Goal: Task Accomplishment & Management: Use online tool/utility

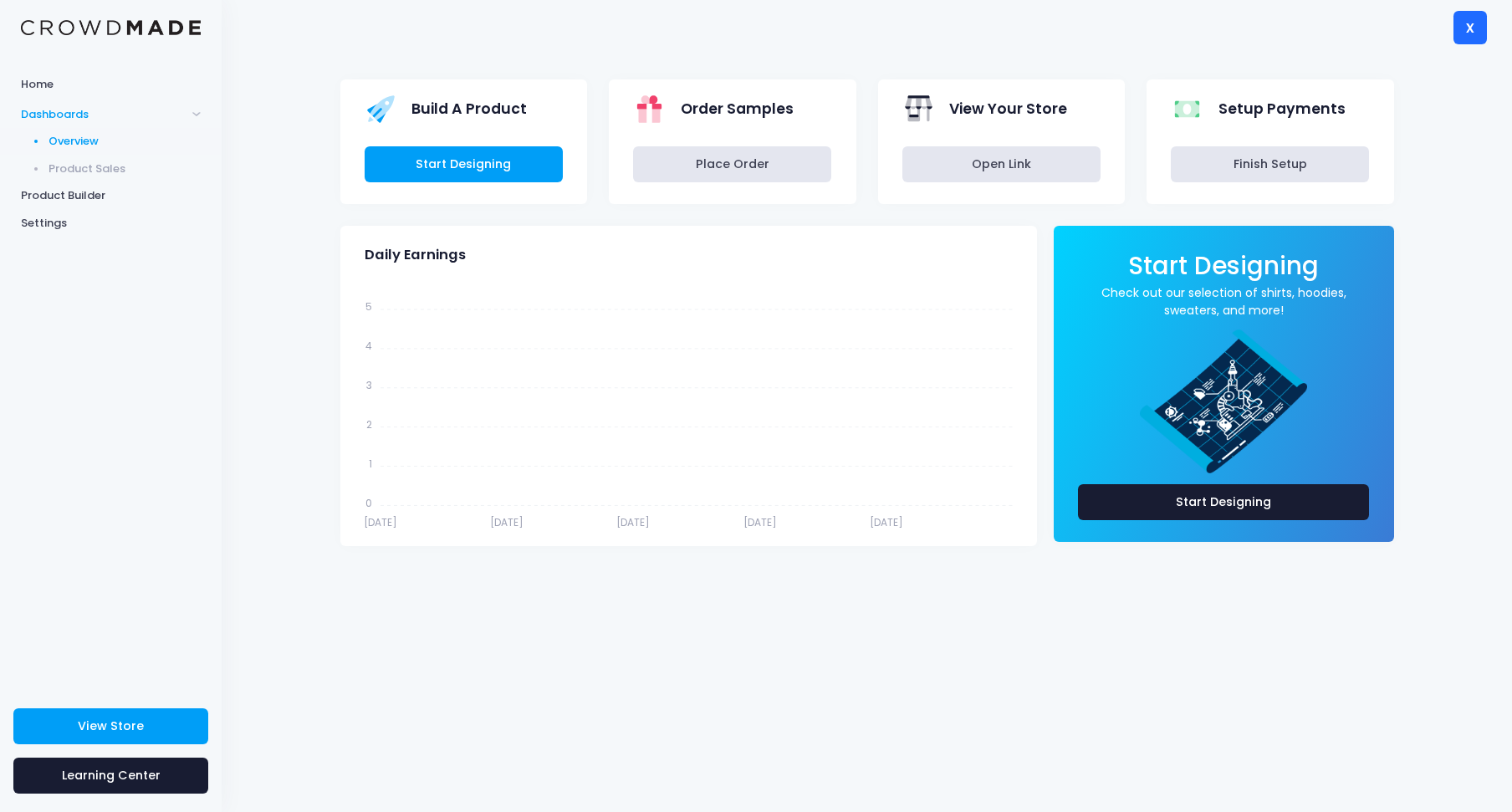
click at [297, 297] on div "Build A Product Start Designing Order Samples Place Order View Your Store" at bounding box center [867, 433] width 1290 height 758
click at [90, 170] on span "Product Sales" at bounding box center [125, 168] width 153 height 17
click at [44, 85] on span "Home" at bounding box center [111, 84] width 180 height 17
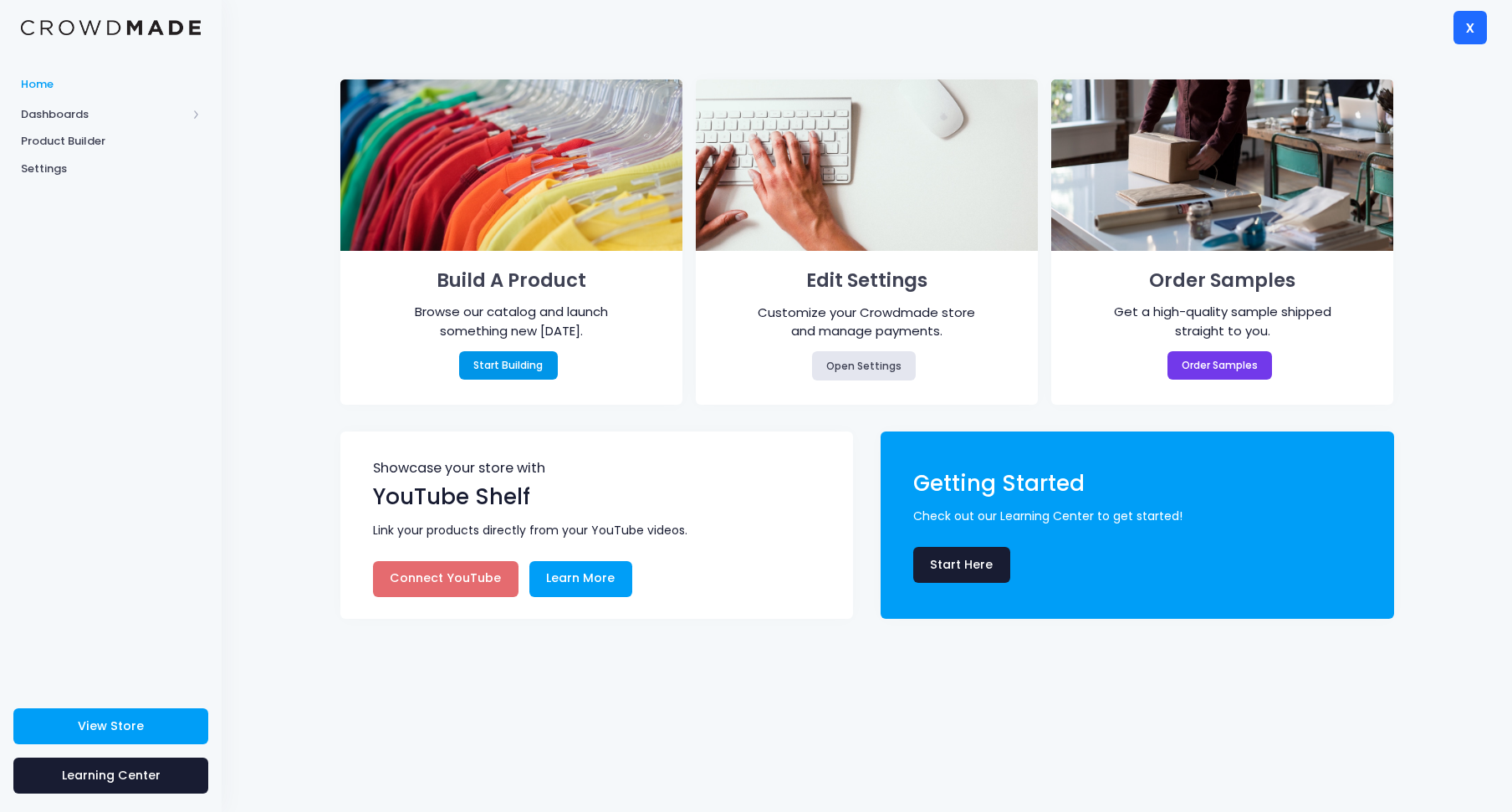
click at [539, 366] on link "Start Building" at bounding box center [508, 365] width 99 height 28
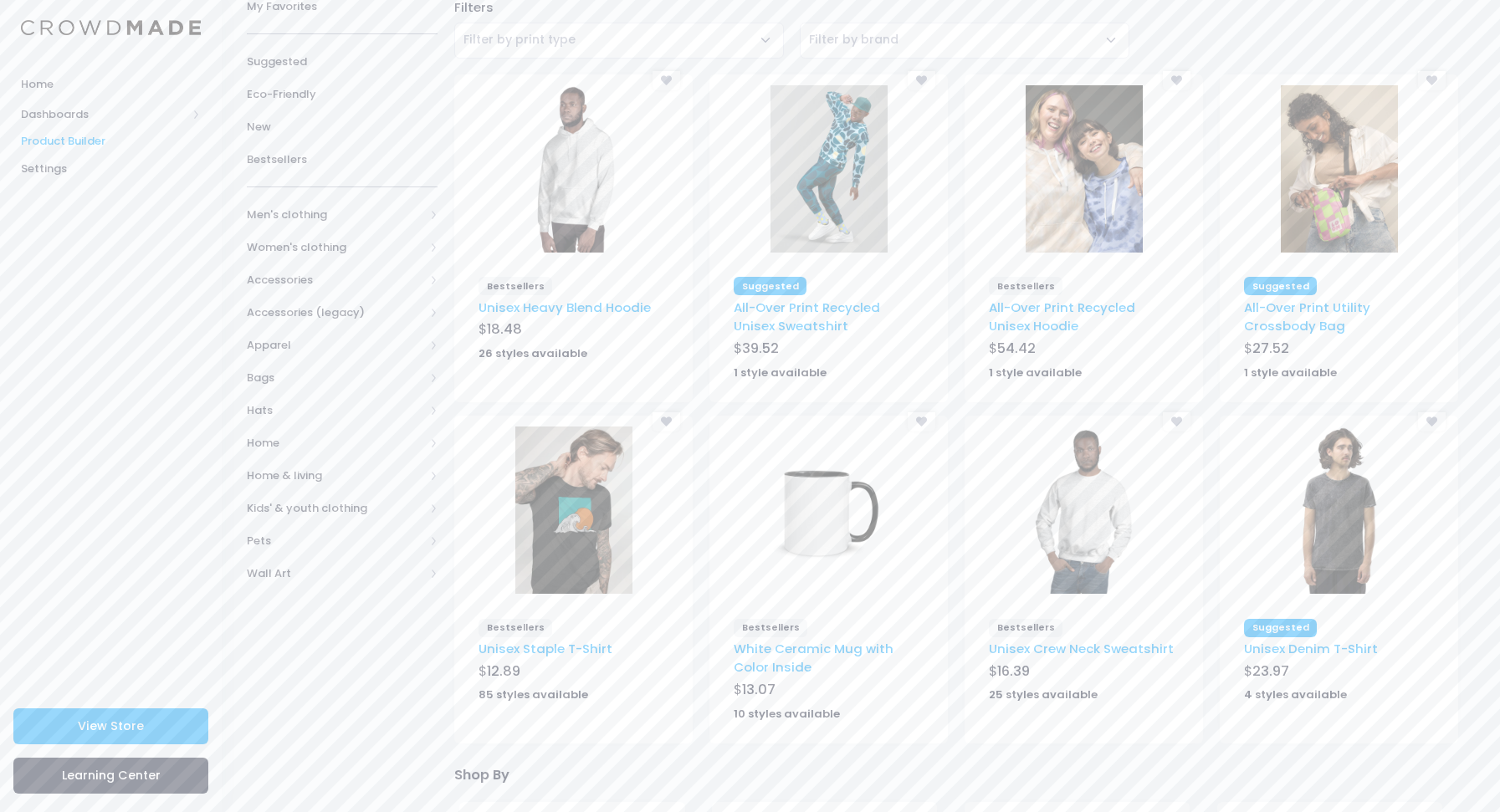
scroll to position [43, 0]
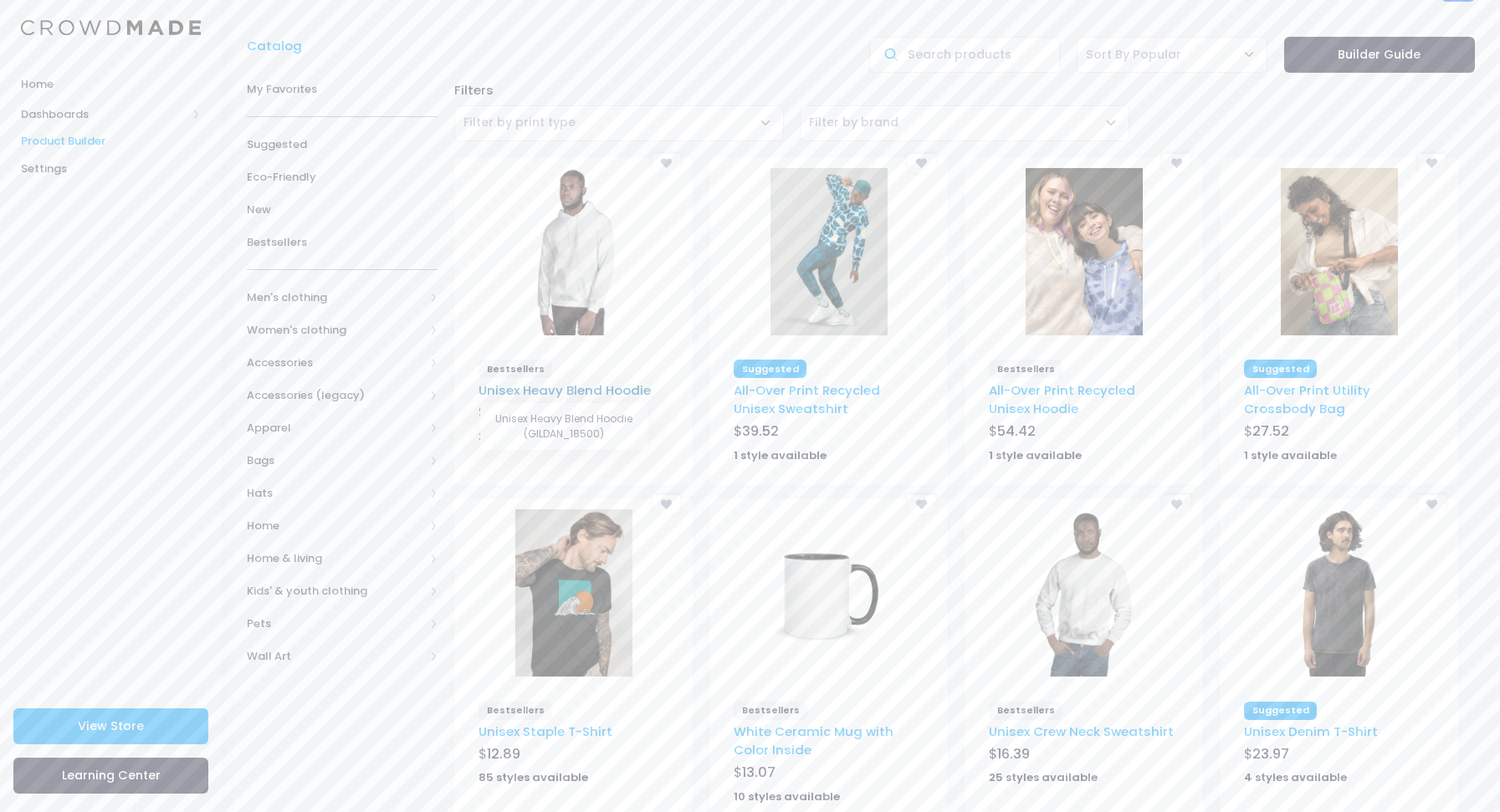
click at [601, 393] on link "Unisex Heavy Blend Hoodie" at bounding box center [565, 390] width 172 height 18
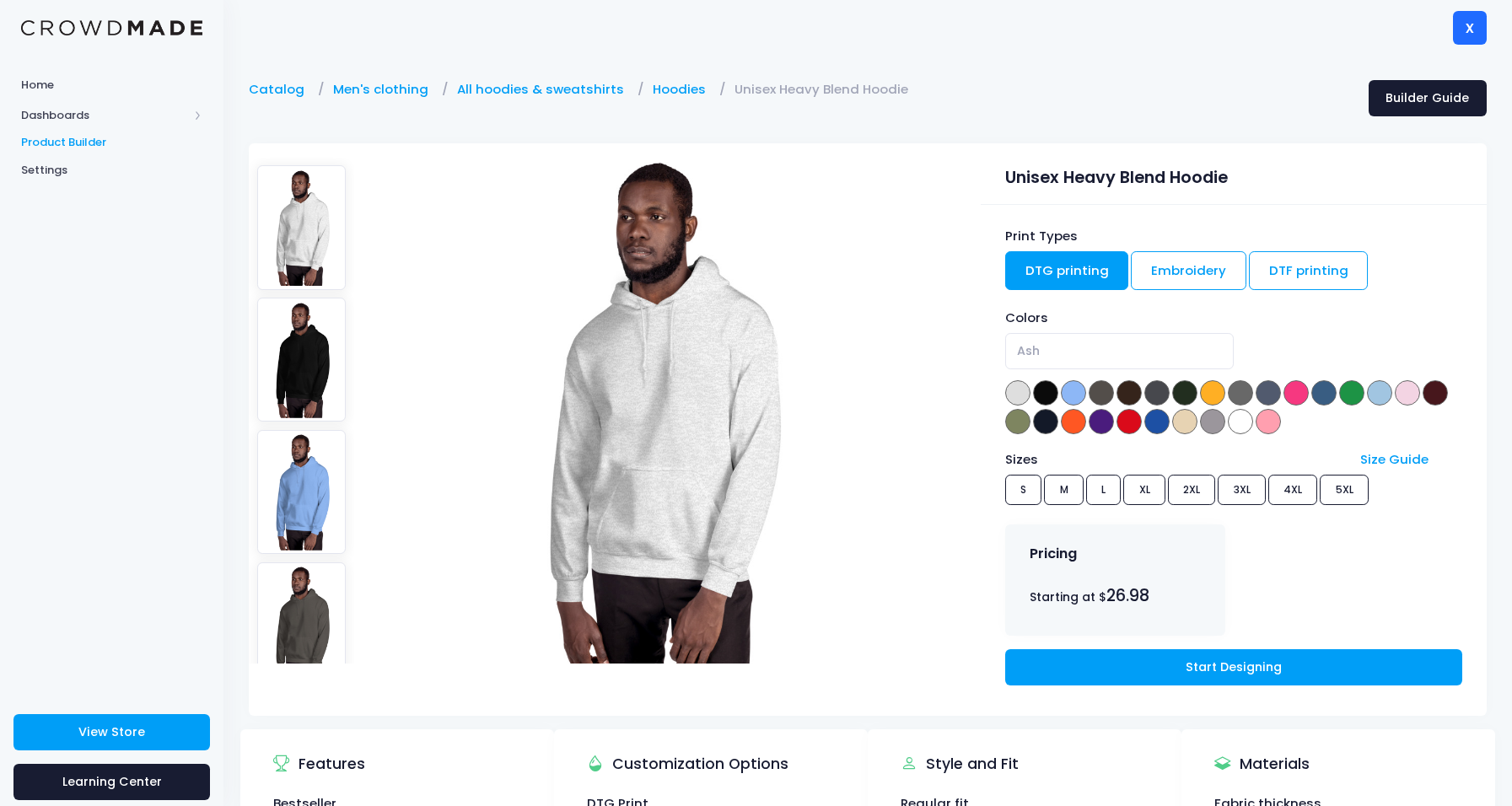
click at [308, 330] on img at bounding box center [302, 360] width 90 height 124
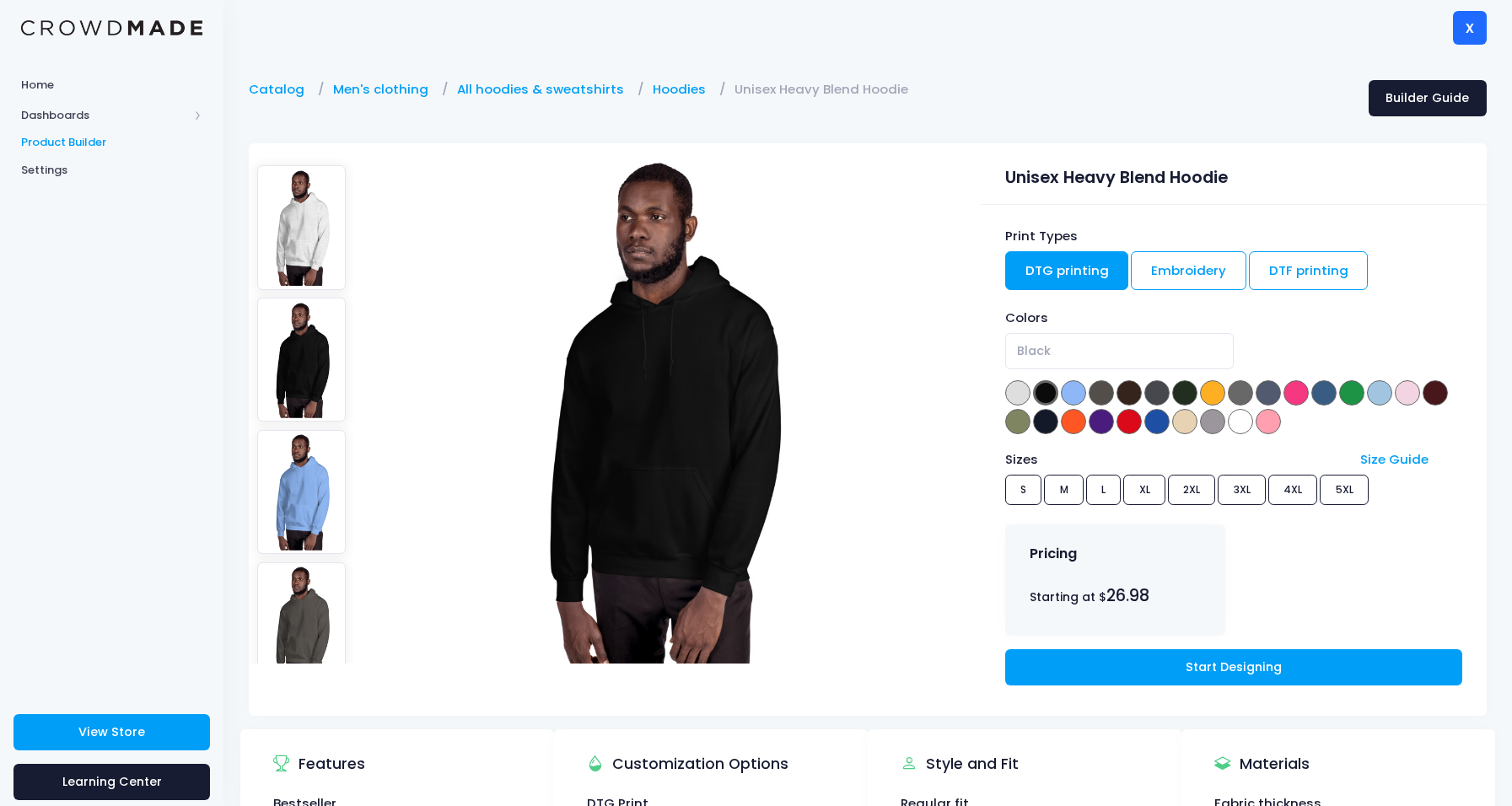
click at [300, 442] on img at bounding box center [302, 492] width 90 height 124
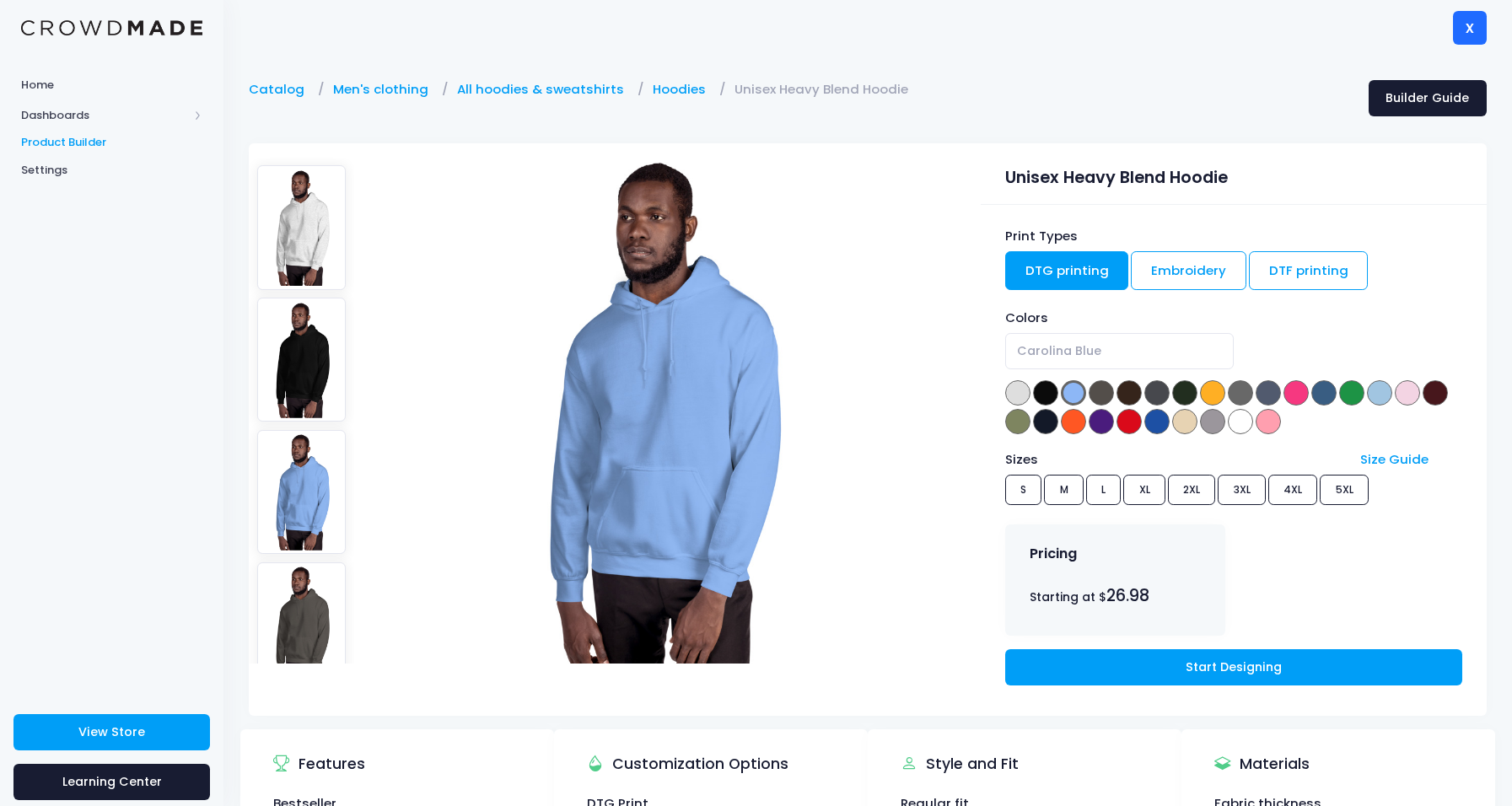
click at [302, 562] on img at bounding box center [302, 624] width 90 height 124
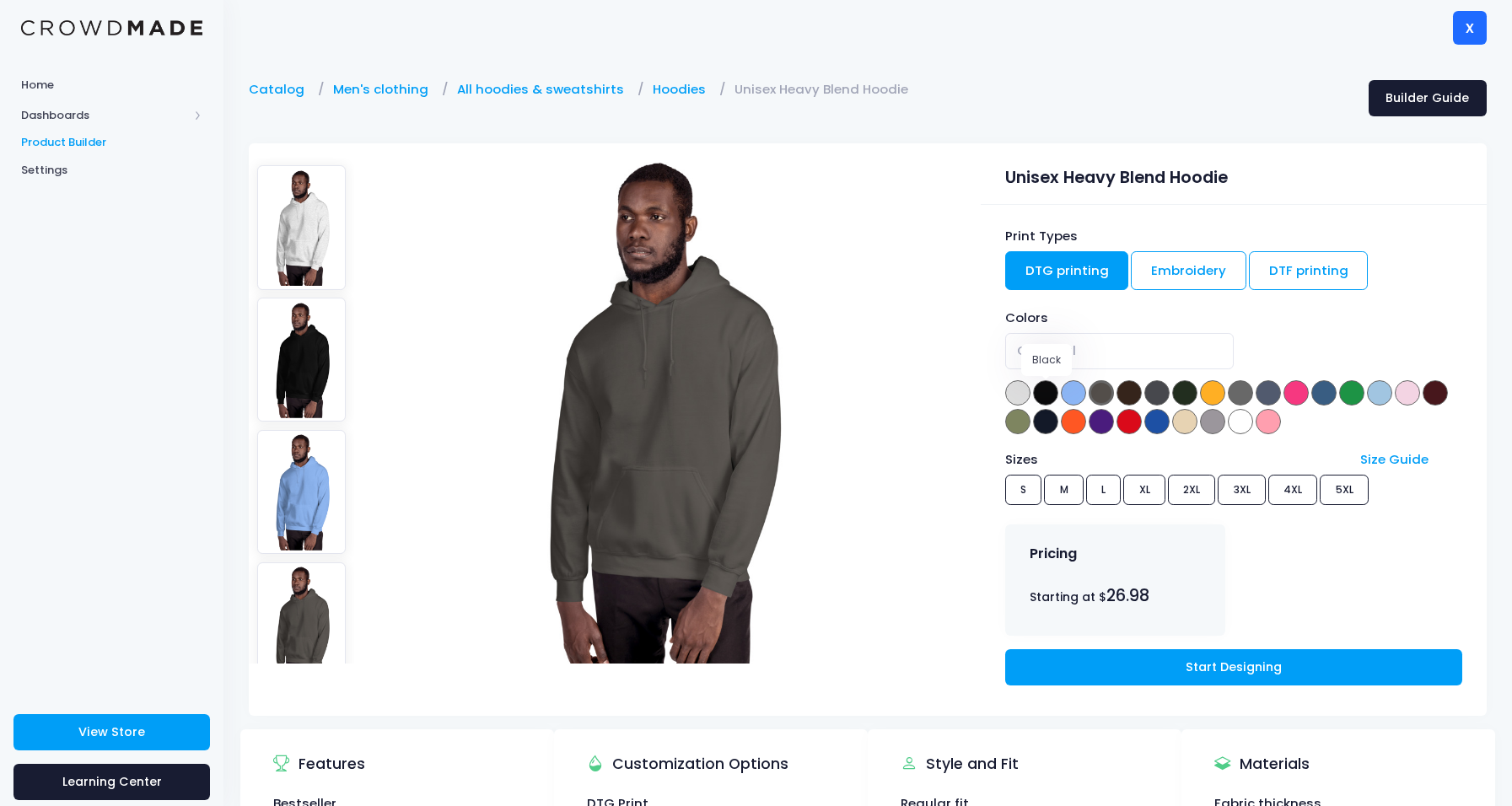
click at [1051, 394] on span at bounding box center [1045, 394] width 26 height 26
select select "Black"
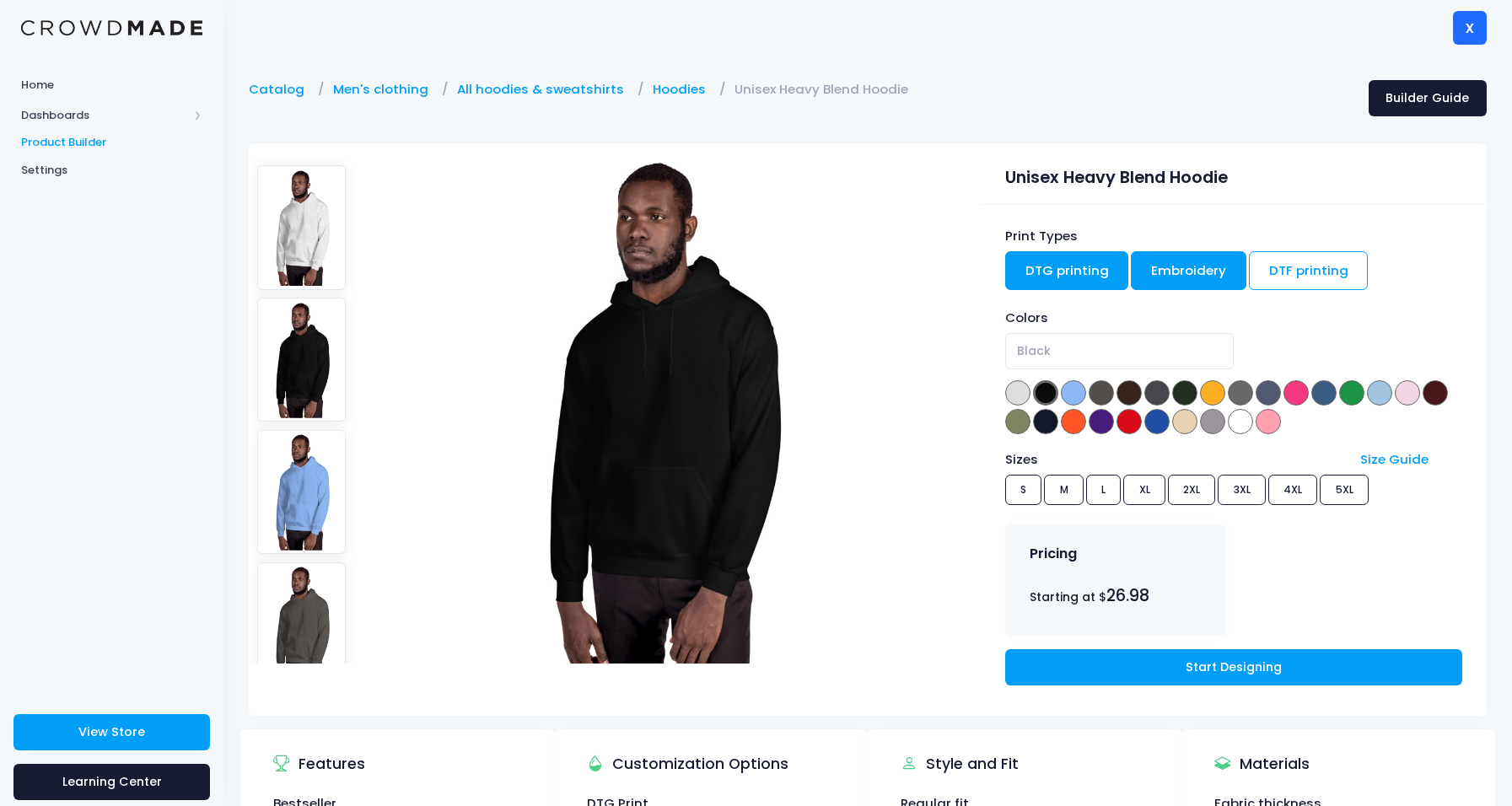
click at [1211, 264] on link "Embroidery" at bounding box center [1188, 270] width 115 height 38
click at [1290, 272] on link "DTF printing" at bounding box center [1308, 270] width 119 height 38
click at [1070, 279] on link "DTG printing" at bounding box center [1067, 270] width 124 height 38
click at [1188, 277] on link "Embroidery" at bounding box center [1188, 270] width 115 height 38
click at [533, 102] on div "Catalog Men's clothing All hoodies & sweatshirts Hoodies Unisex Heavy Blend Hoo…" at bounding box center [763, 98] width 1045 height 37
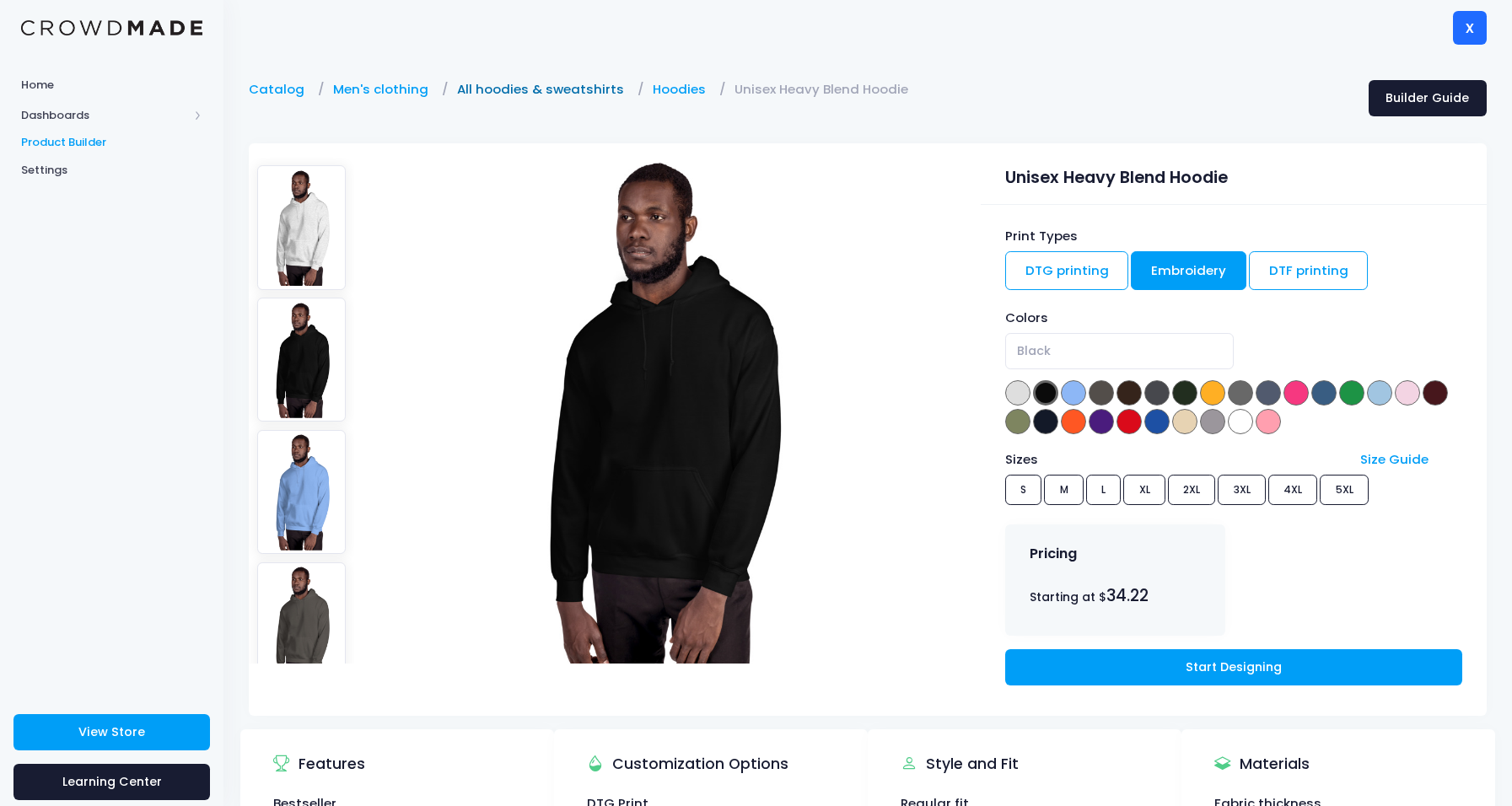
click at [512, 90] on link "All hoodies & sweatshirts" at bounding box center [544, 89] width 176 height 19
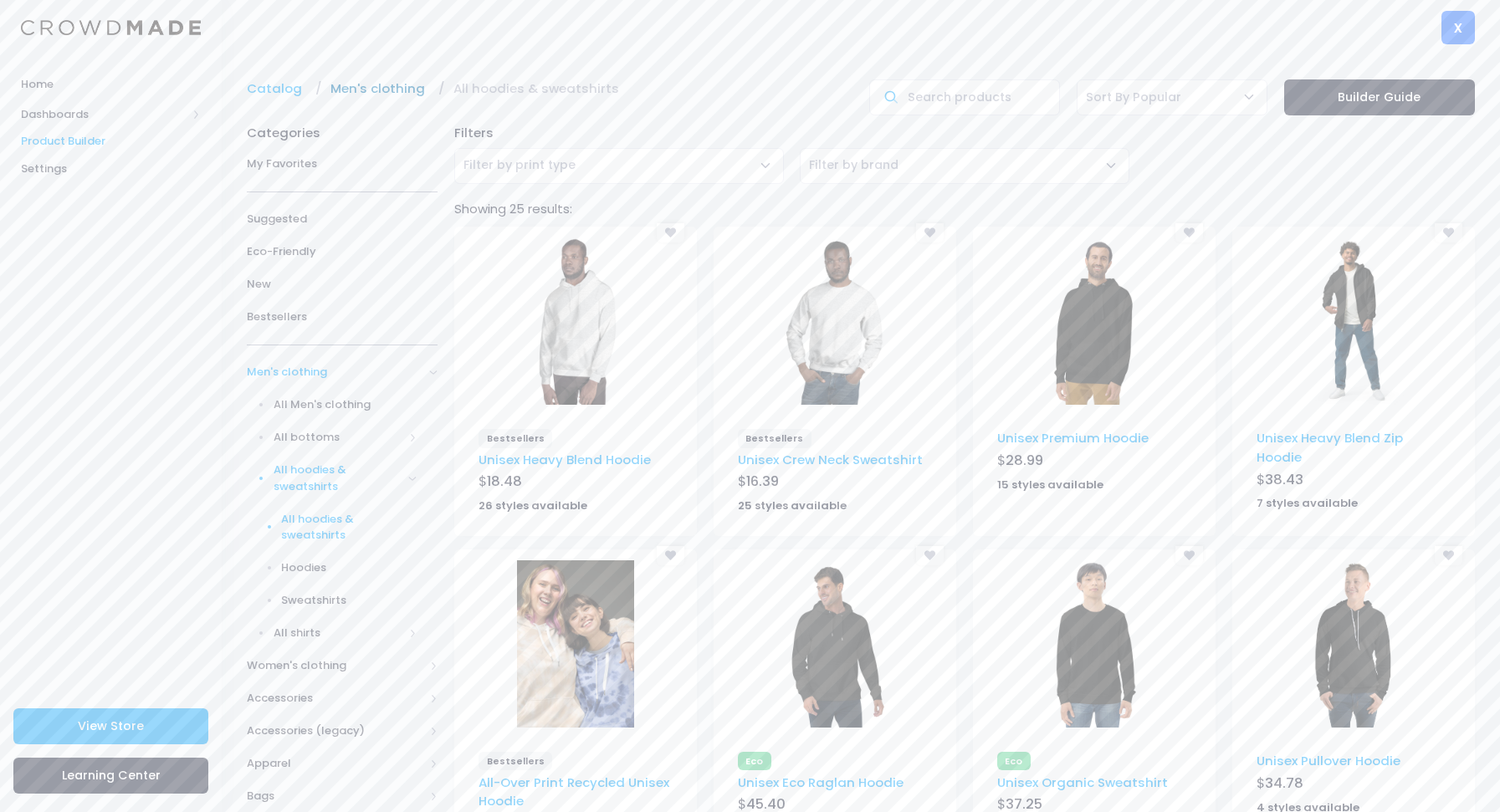
click at [394, 92] on link "Men's clothing" at bounding box center [382, 88] width 103 height 19
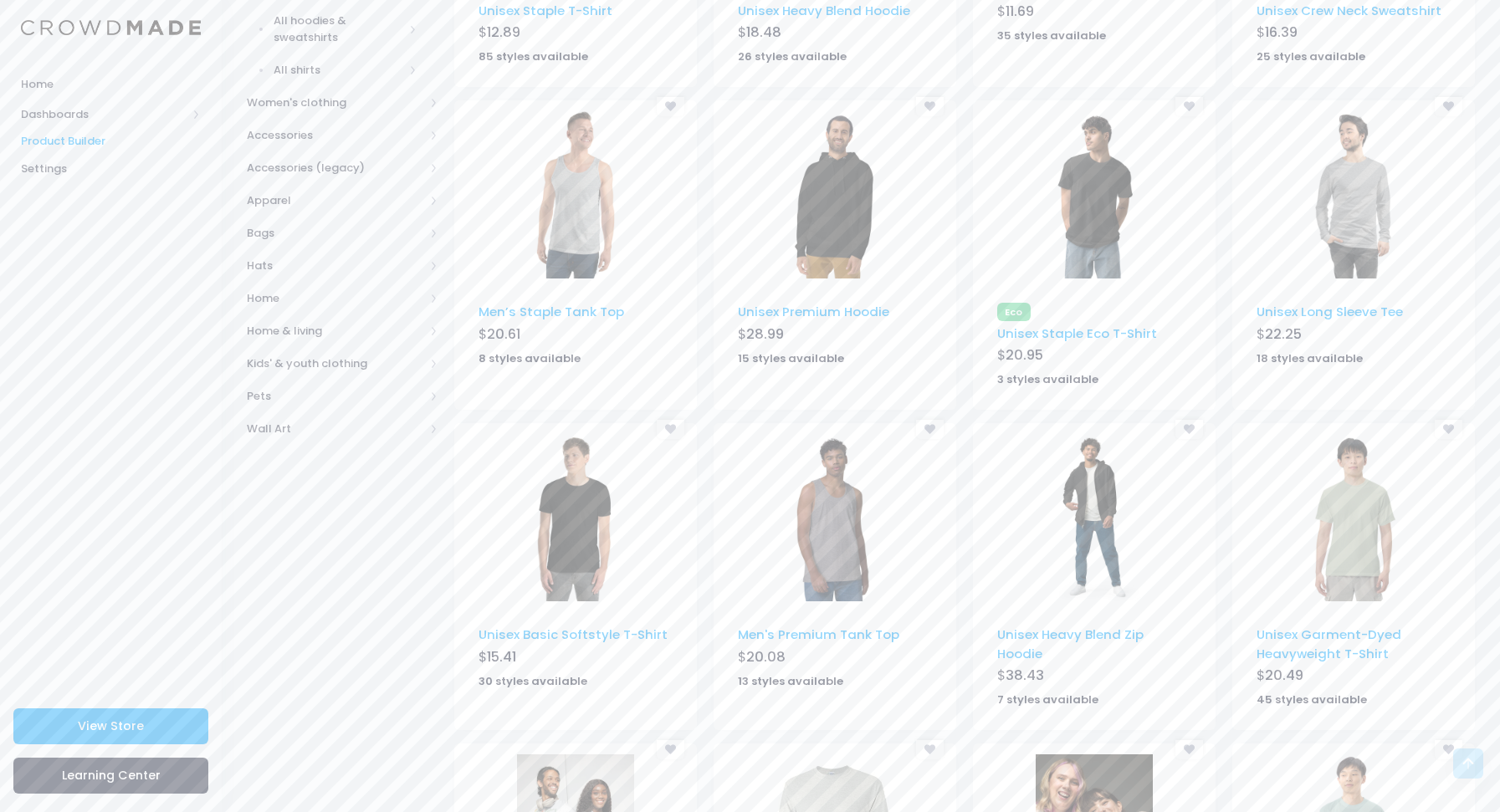
scroll to position [445, 0]
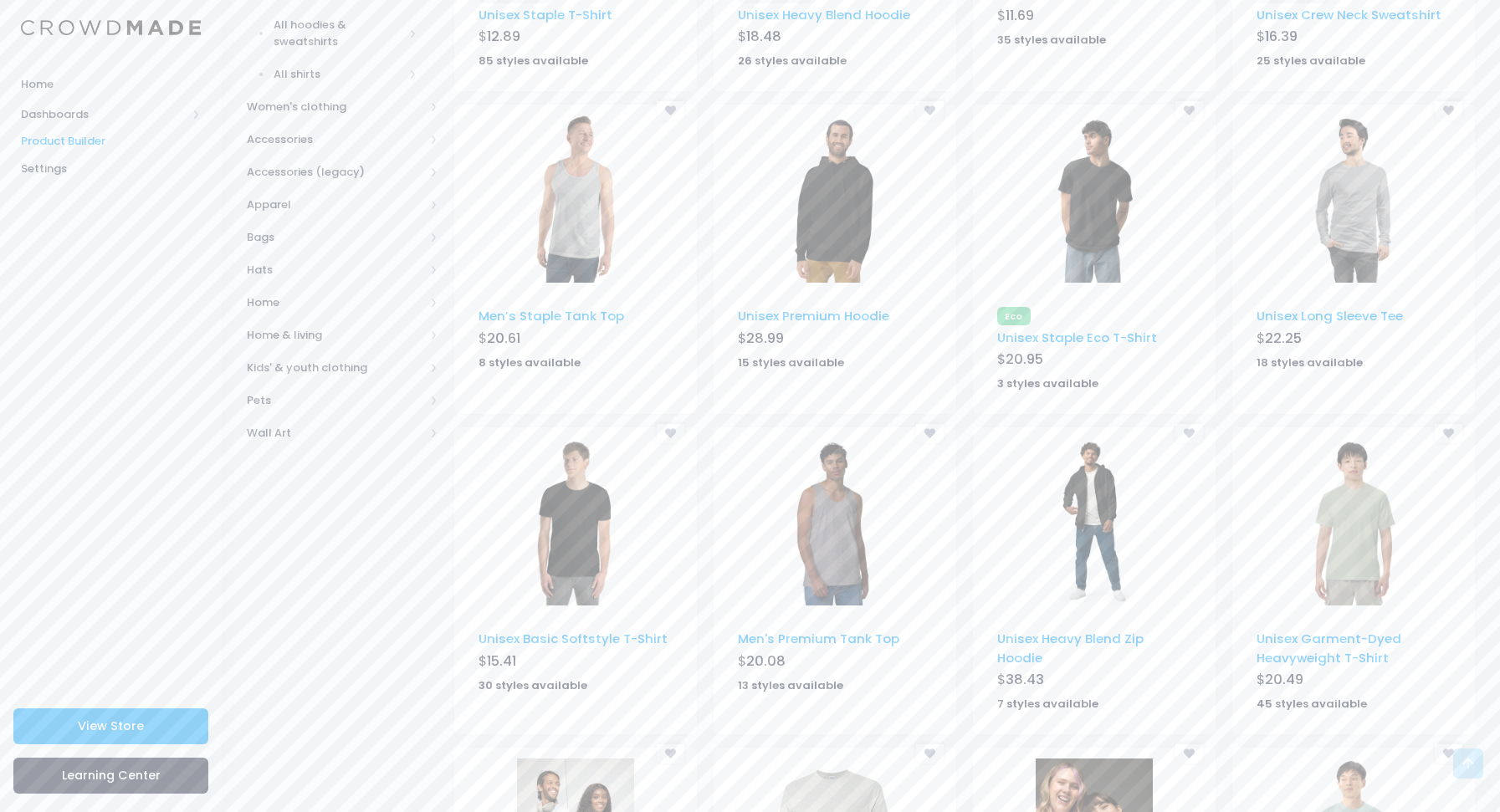
click at [557, 557] on img at bounding box center [575, 521] width 117 height 167
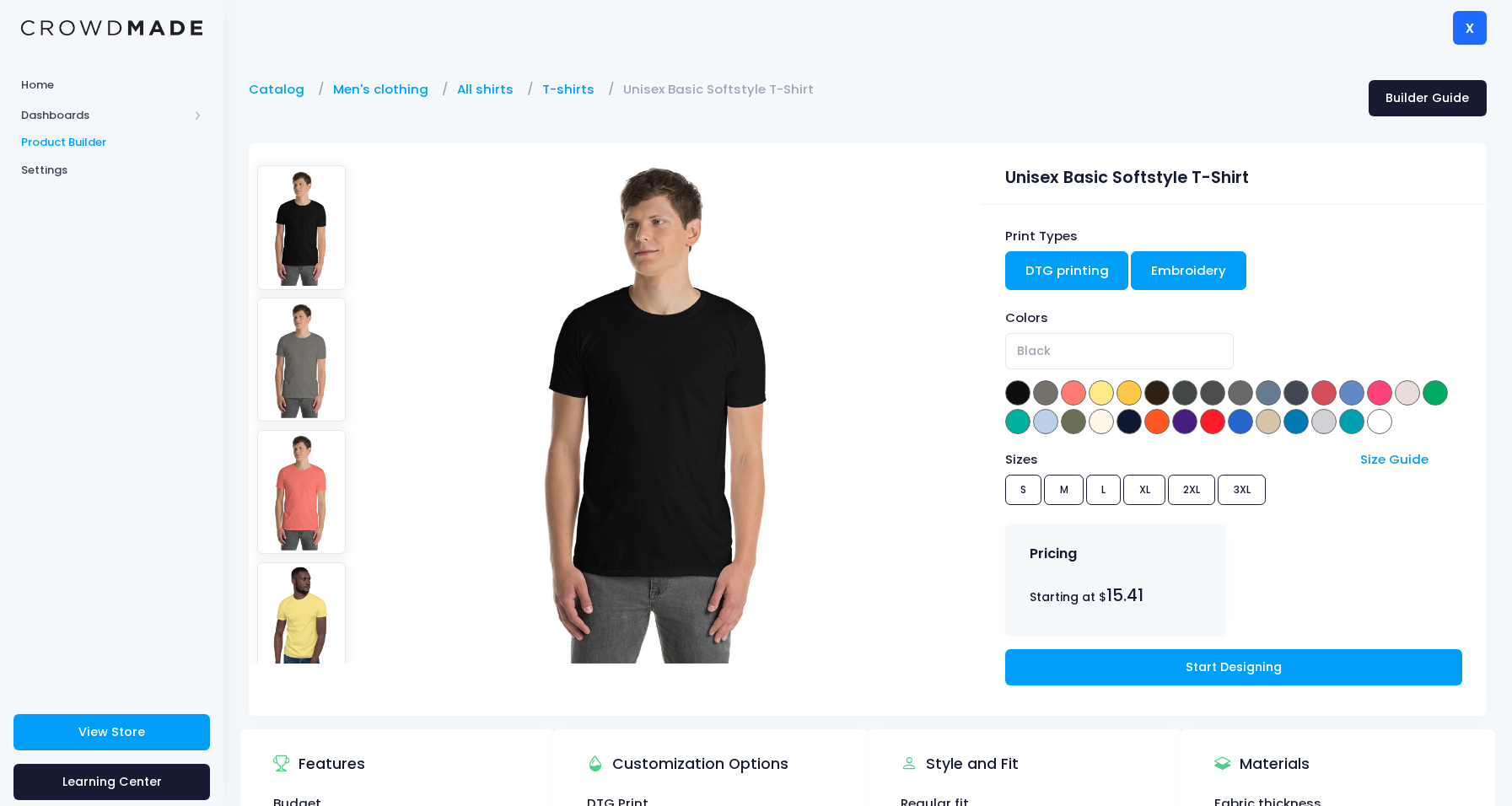
click at [1179, 265] on link "Embroidery" at bounding box center [1188, 270] width 115 height 38
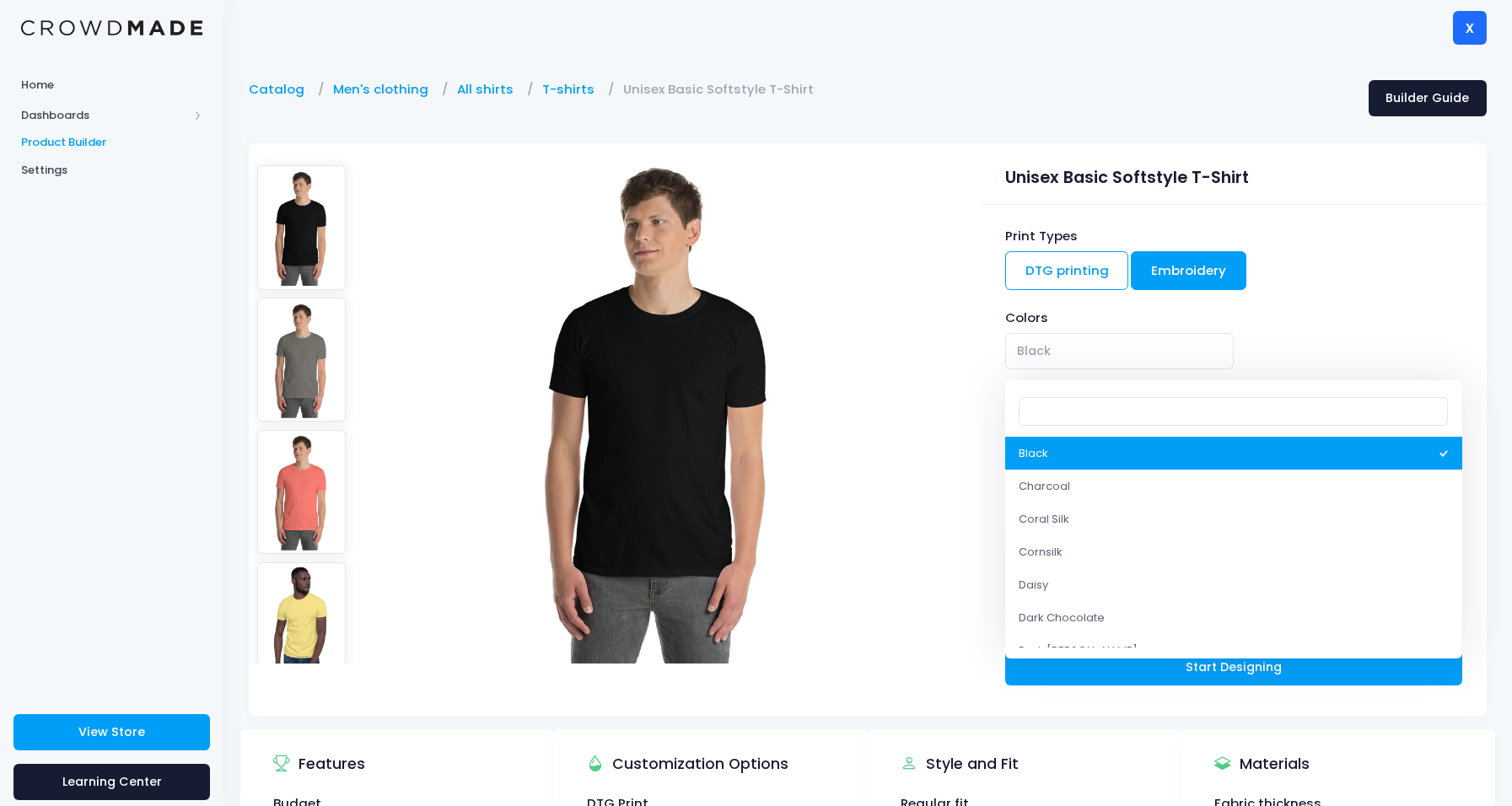
click at [1146, 334] on span "Black" at bounding box center [1119, 351] width 229 height 37
click at [1419, 308] on div "Print Types DTG printing Embroidery Colors Black Charcoal Coral Silk Cornsilk D…" at bounding box center [1233, 461] width 506 height 511
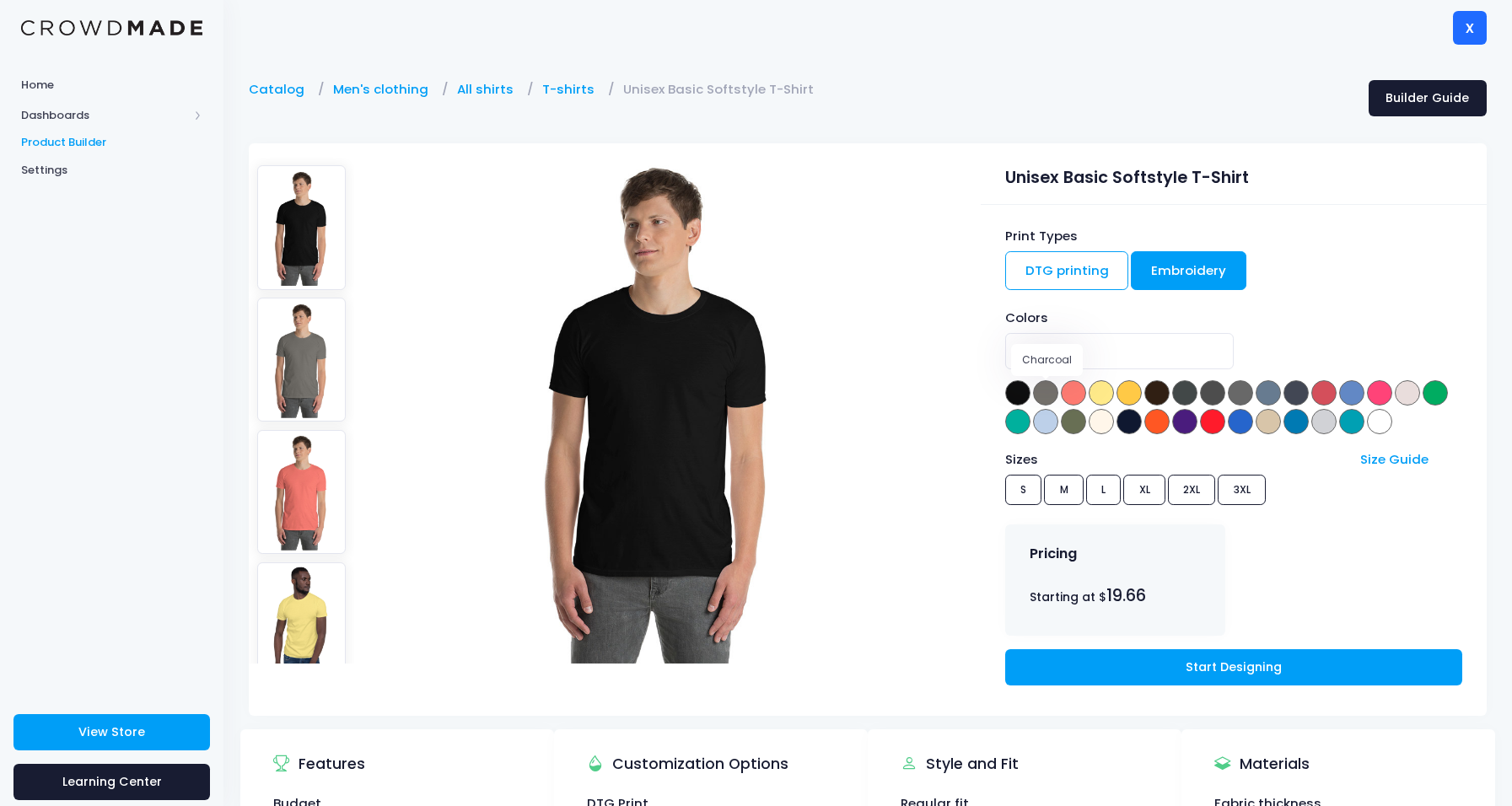
click at [1047, 393] on span at bounding box center [1045, 394] width 26 height 26
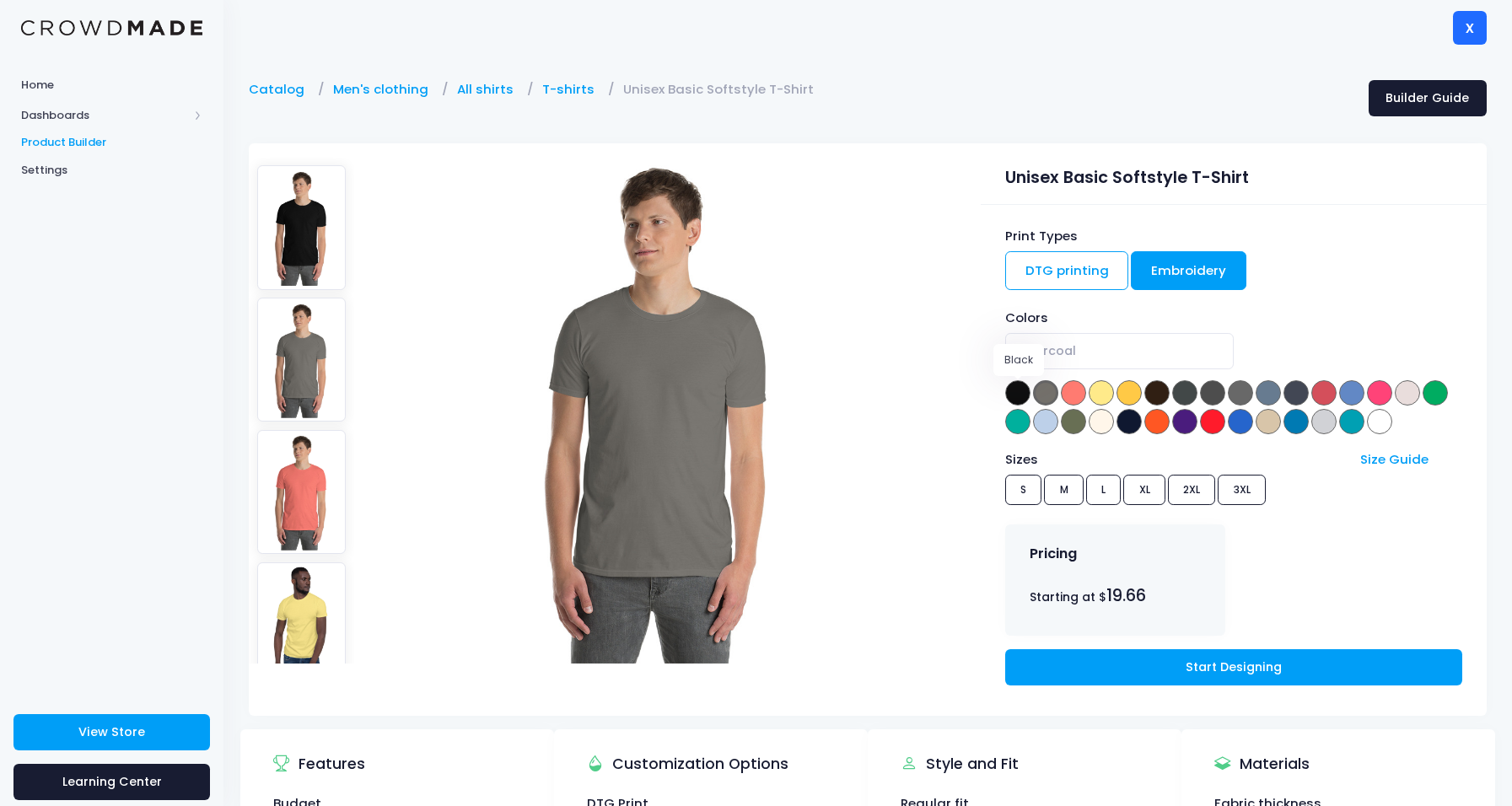
click at [1022, 396] on span at bounding box center [1018, 394] width 26 height 26
select select "Black"
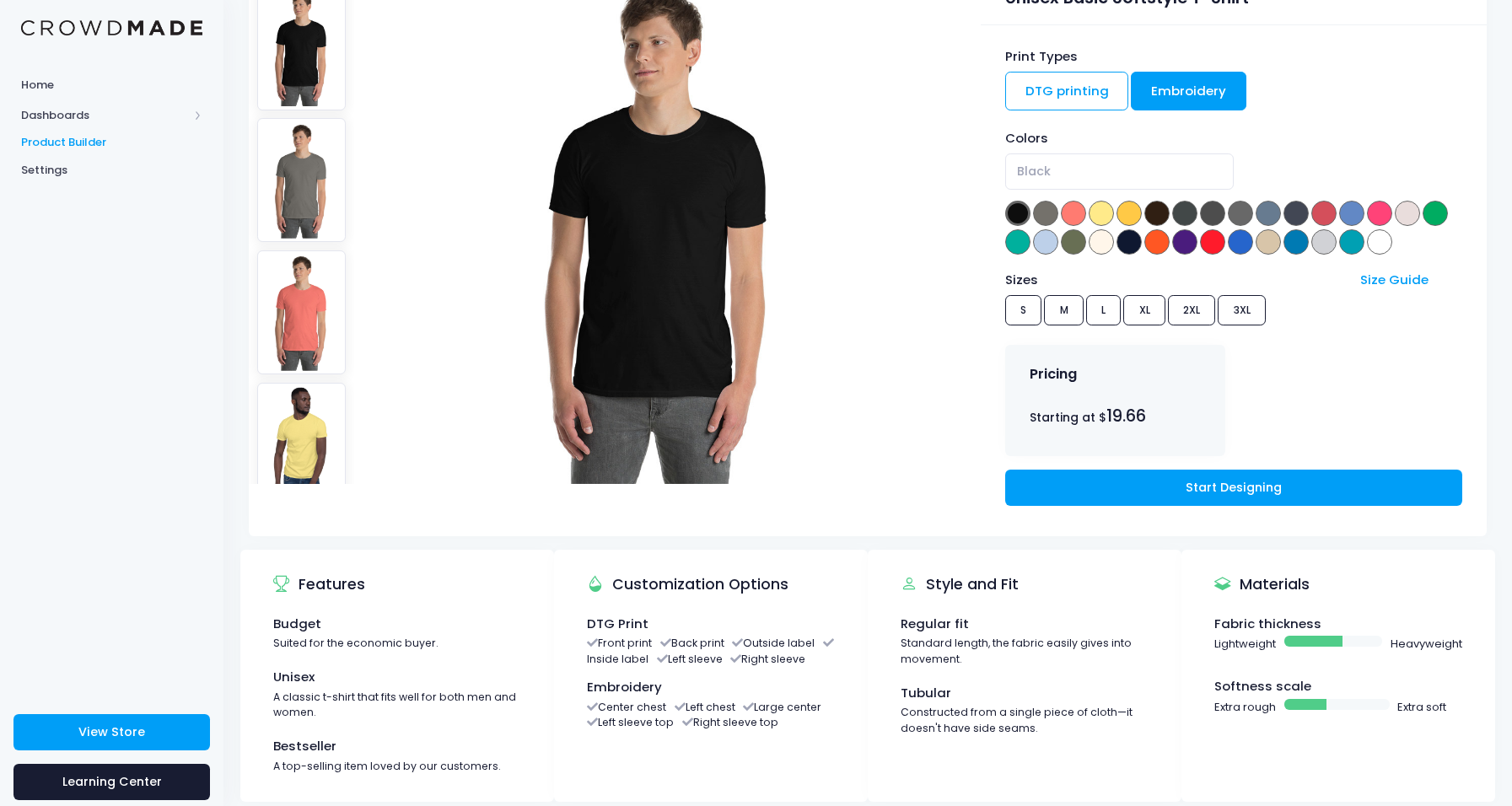
scroll to position [169, 0]
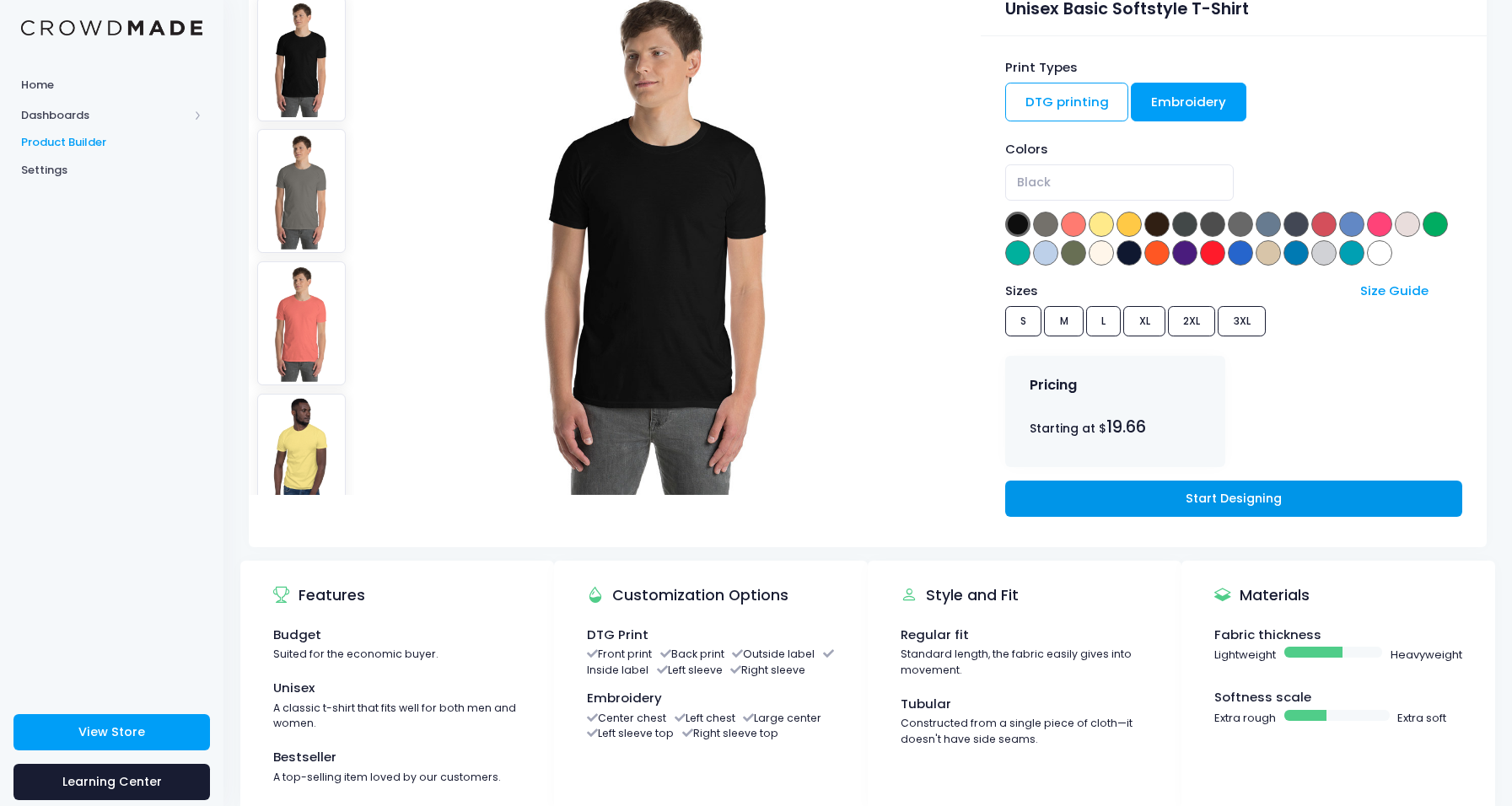
click at [1218, 493] on link "Start Designing" at bounding box center [1233, 498] width 457 height 37
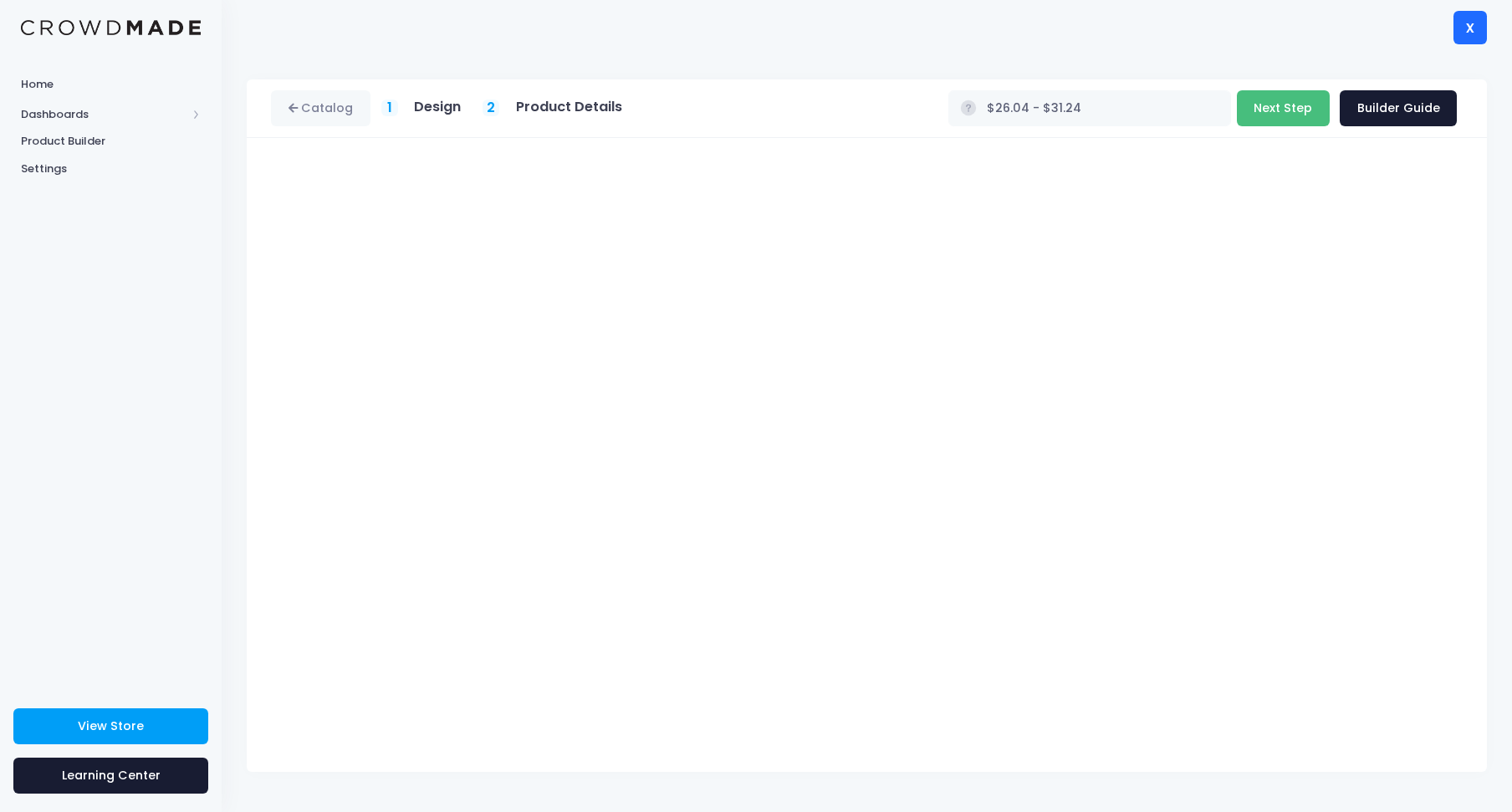
click at [1301, 103] on button "Next Step" at bounding box center [1283, 108] width 93 height 36
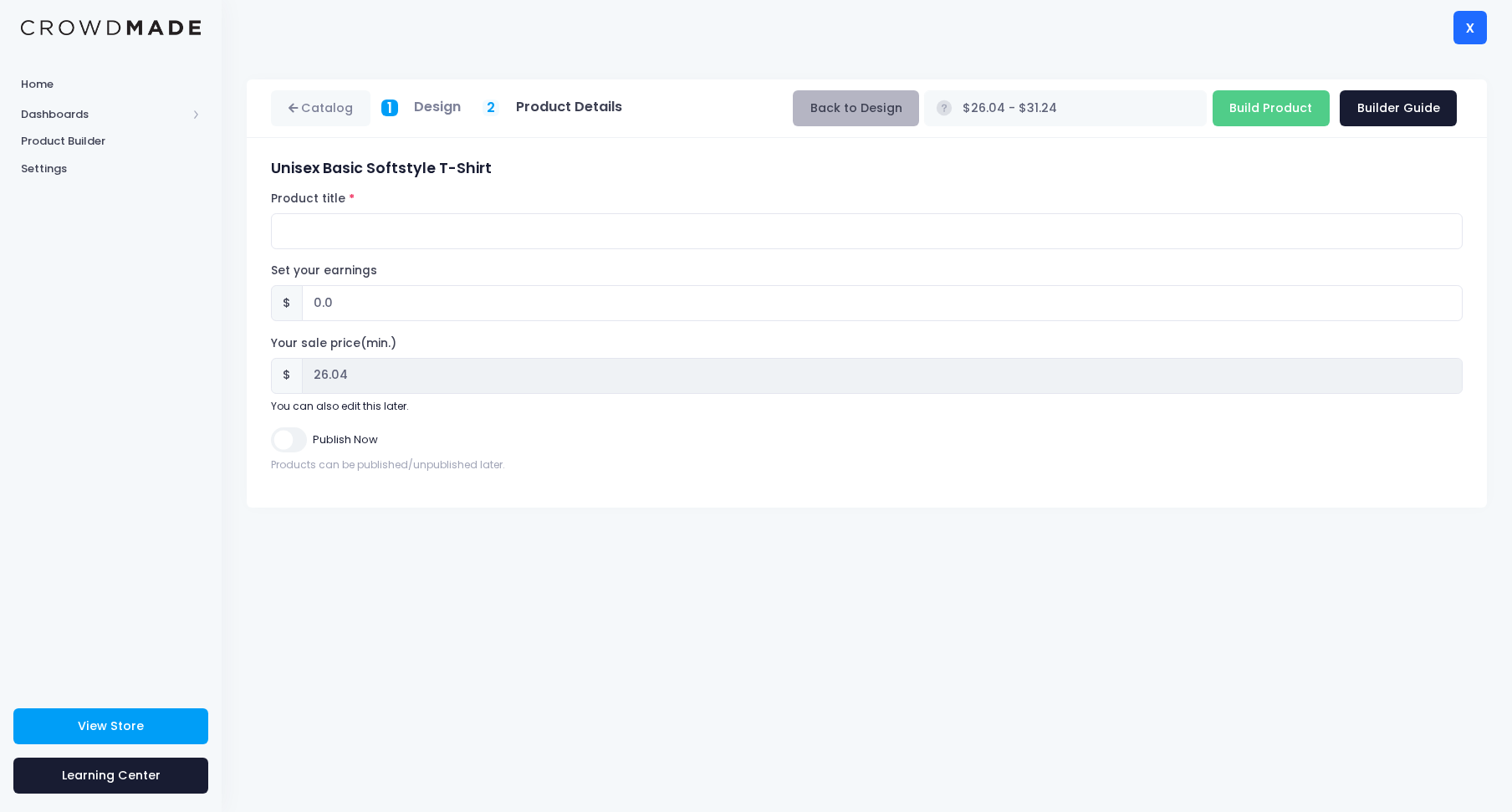
click at [919, 110] on button "Back to Design" at bounding box center [856, 108] width 126 height 36
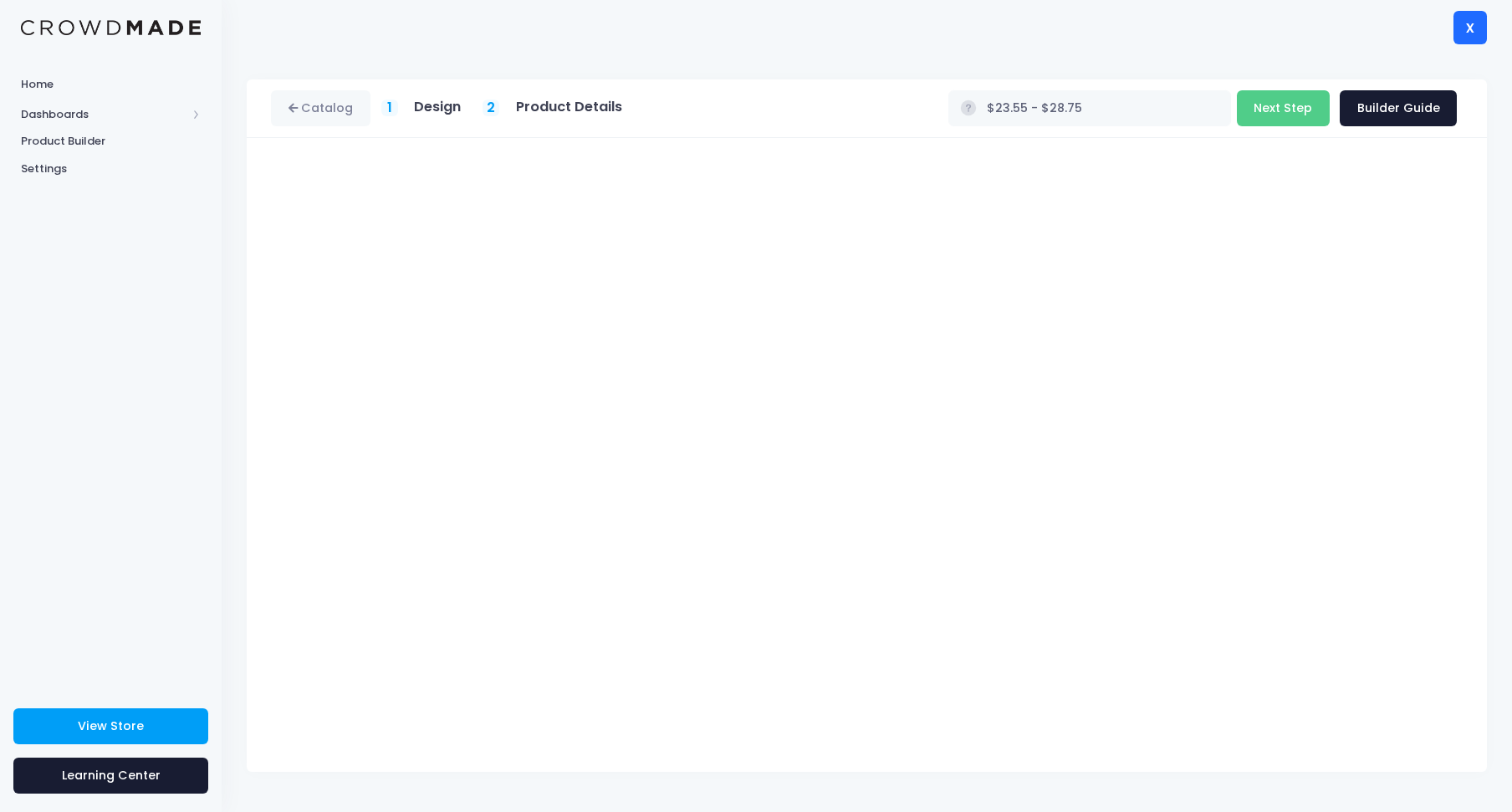
type input "$27.27 - $32.47"
click at [166, 113] on span "Dashboards" at bounding box center [103, 114] width 165 height 17
click at [445, 108] on h5 "Design" at bounding box center [437, 107] width 47 height 17
click at [1277, 106] on button "Next Step" at bounding box center [1283, 108] width 93 height 36
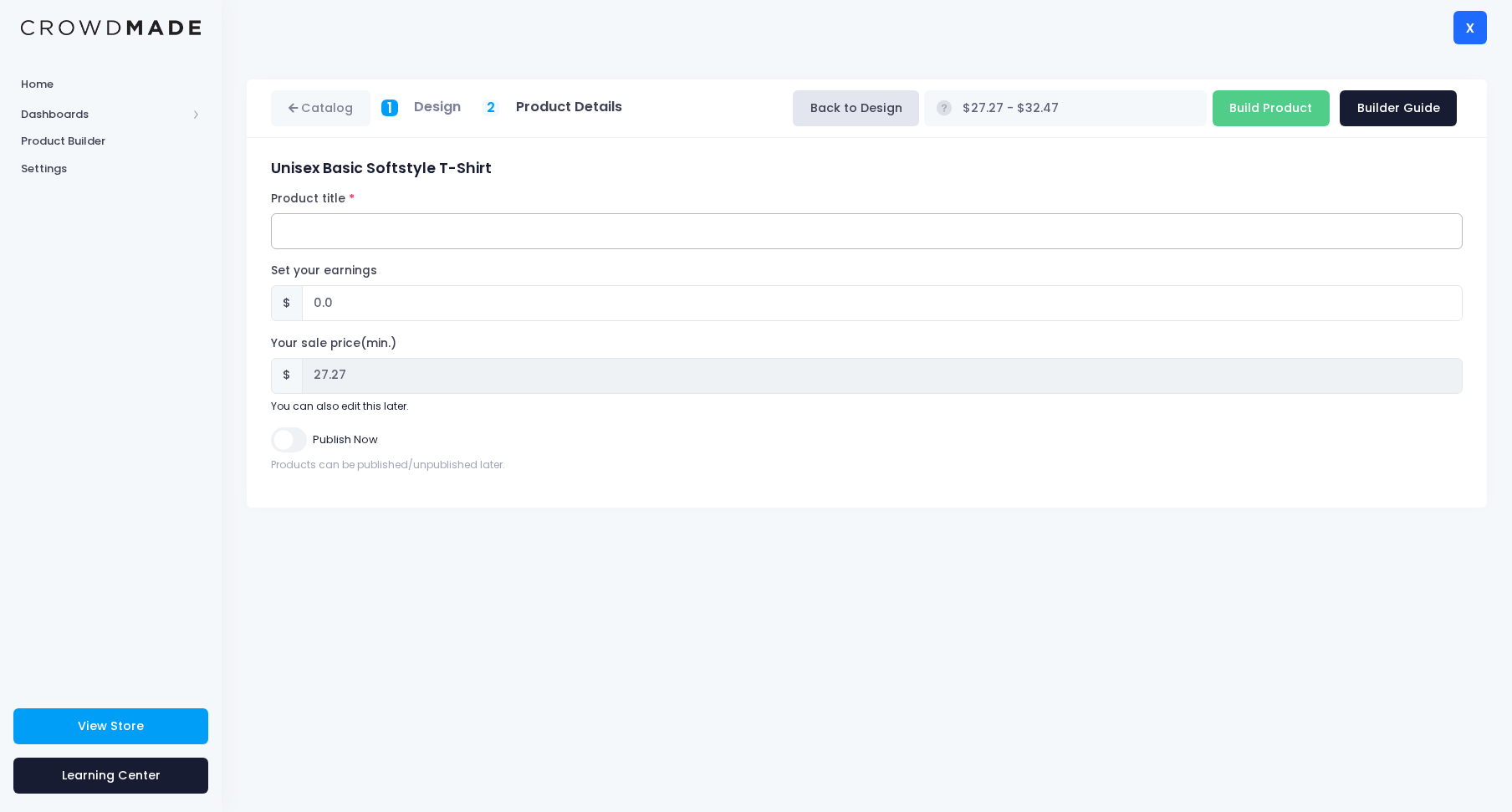
click at [525, 225] on input "Product title" at bounding box center [867, 231] width 1191 height 36
type input "xWorldMock"
click at [373, 302] on input "0.0" at bounding box center [882, 303] width 1161 height 36
type input "0"
type input "1"
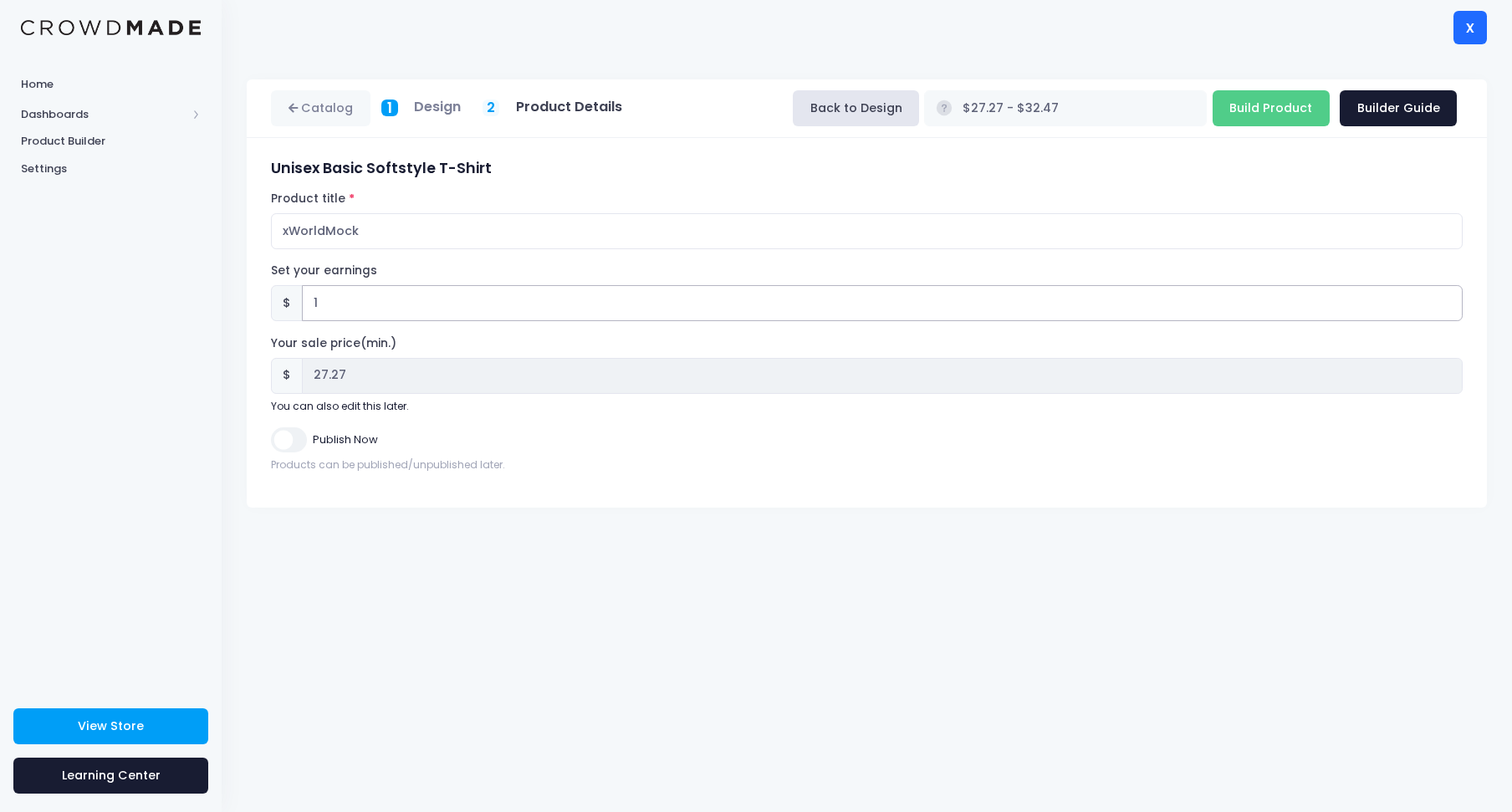
type input "$28.27 - $33.47"
type input "28.27"
type input "$27.27 - $32.47"
type input "27.27"
type input "1"
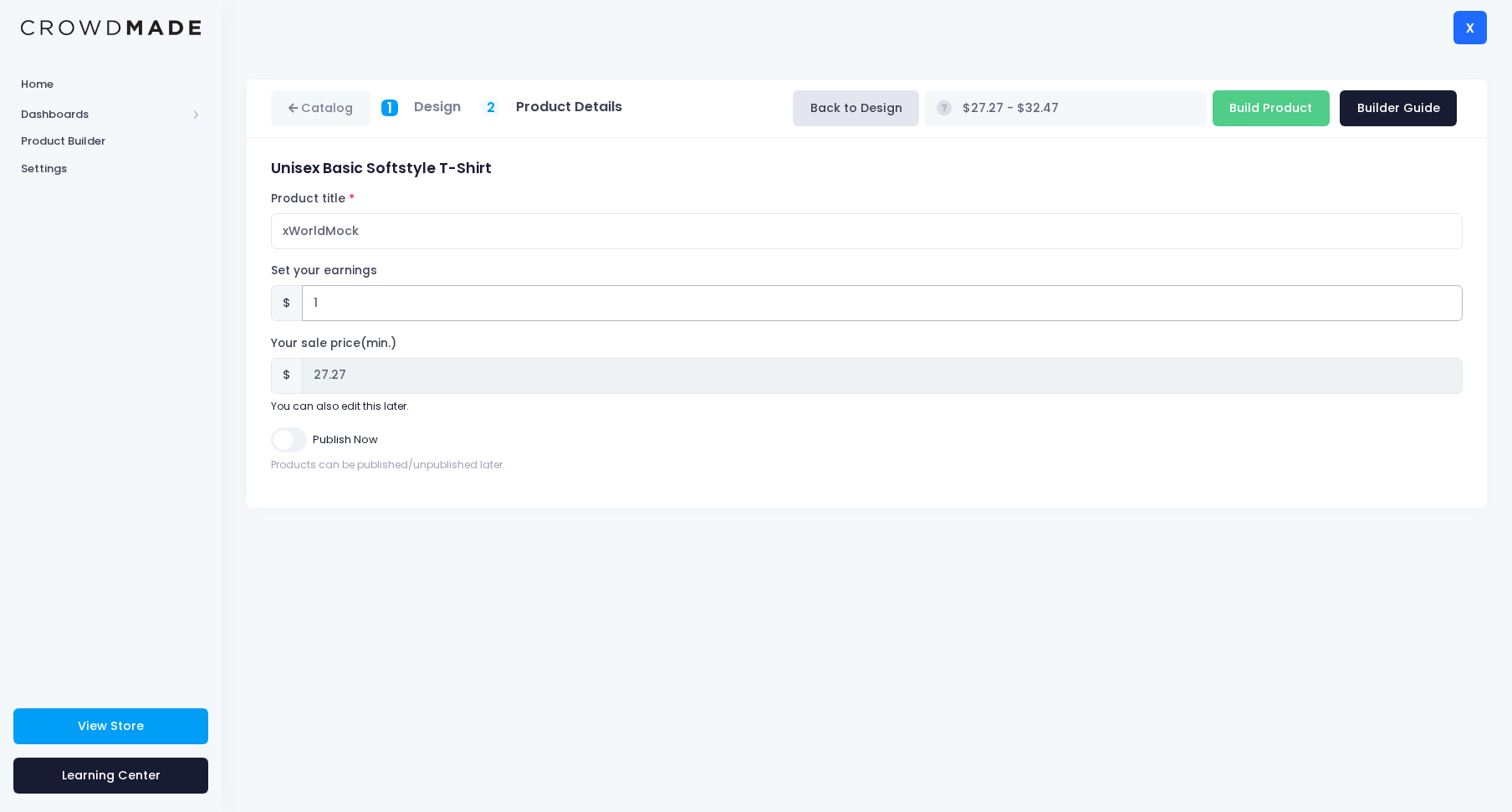
type input "$28.27 - $33.47"
type input "28.27"
type input "$27.27 - $32.47"
type input "27.27"
type input "2"
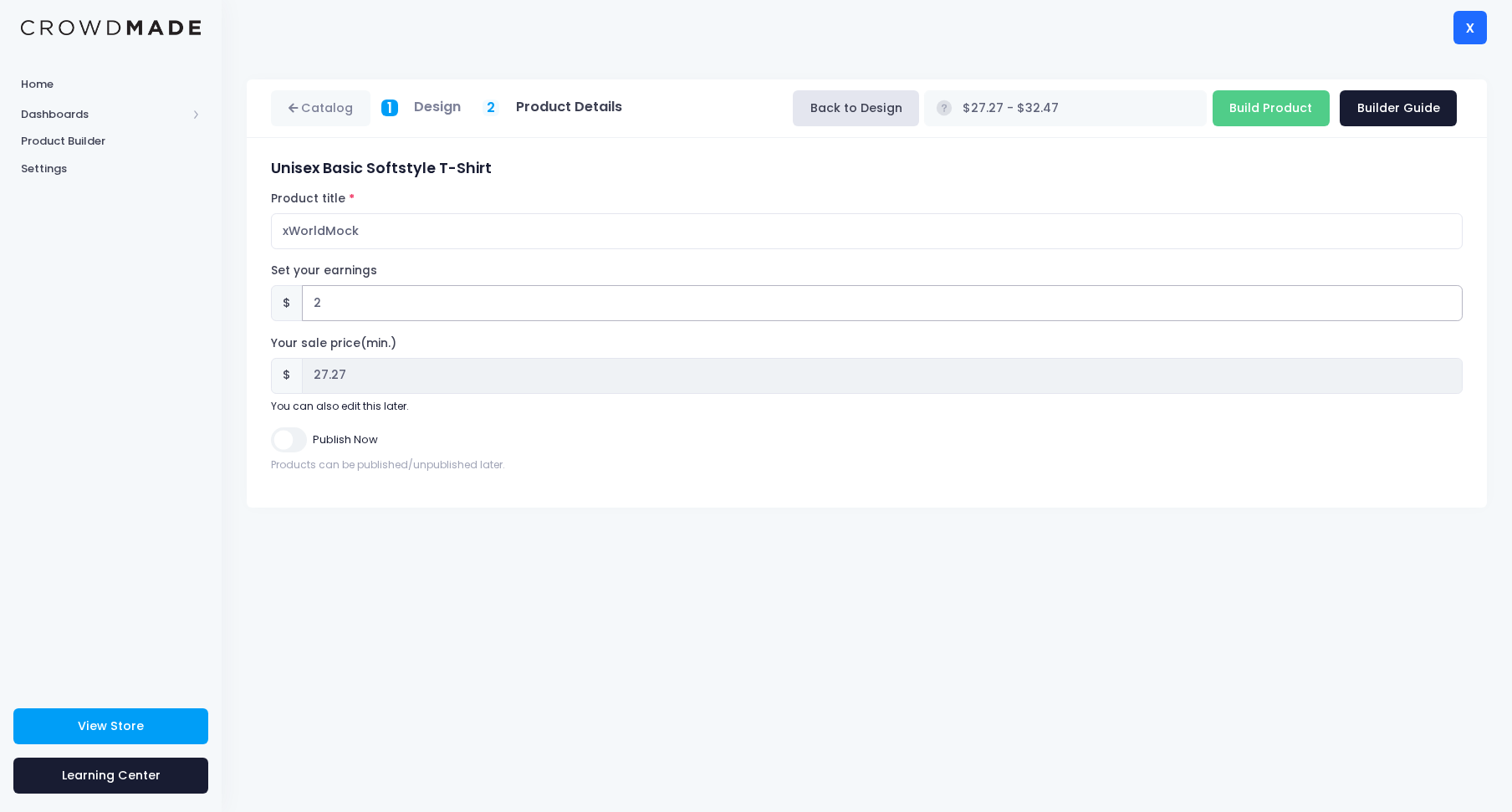
type input "$29.27 - $34.47"
type input "29.27"
type input "$27.27 - $32.47"
type input "27.27"
type input "3"
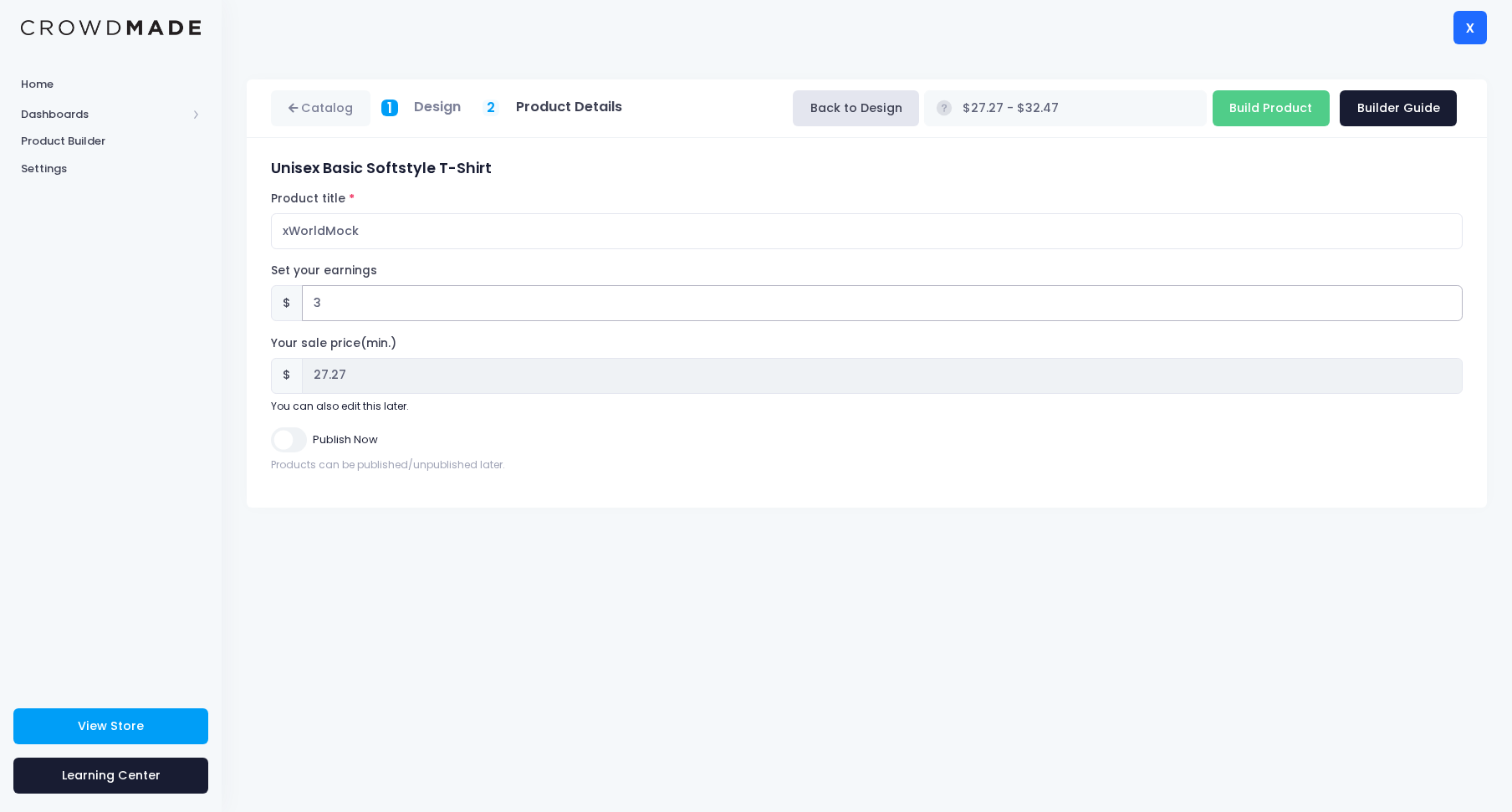
type input "$30.27 - $35.47"
type input "30.27"
type input "$27.27 - $32.47"
type input "27.27"
type input "2"
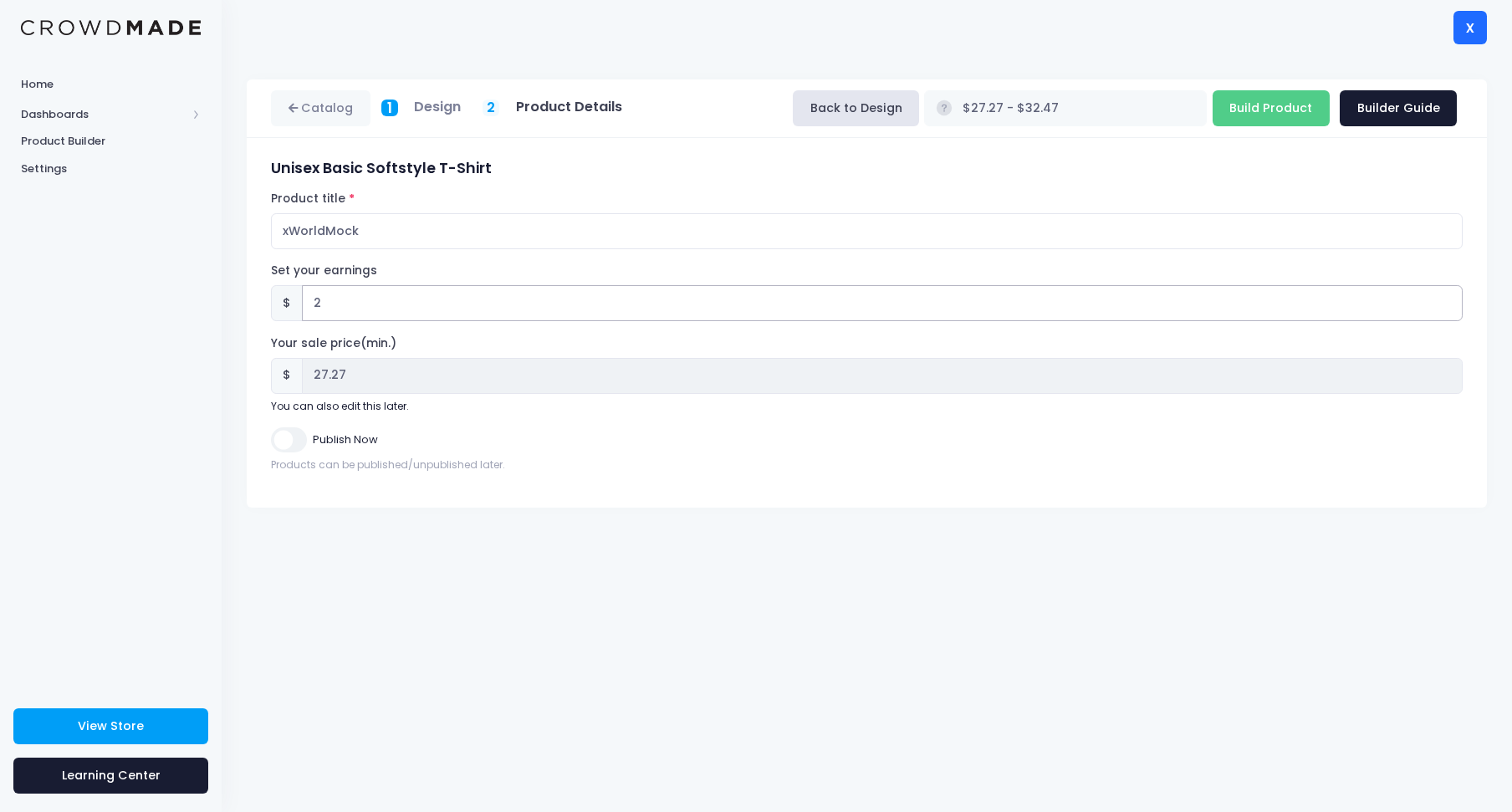
type input "$29.27 - $34.47"
type input "29.27"
type input "2.5"
type input "$29.77 - $34.97"
type input "2.50"
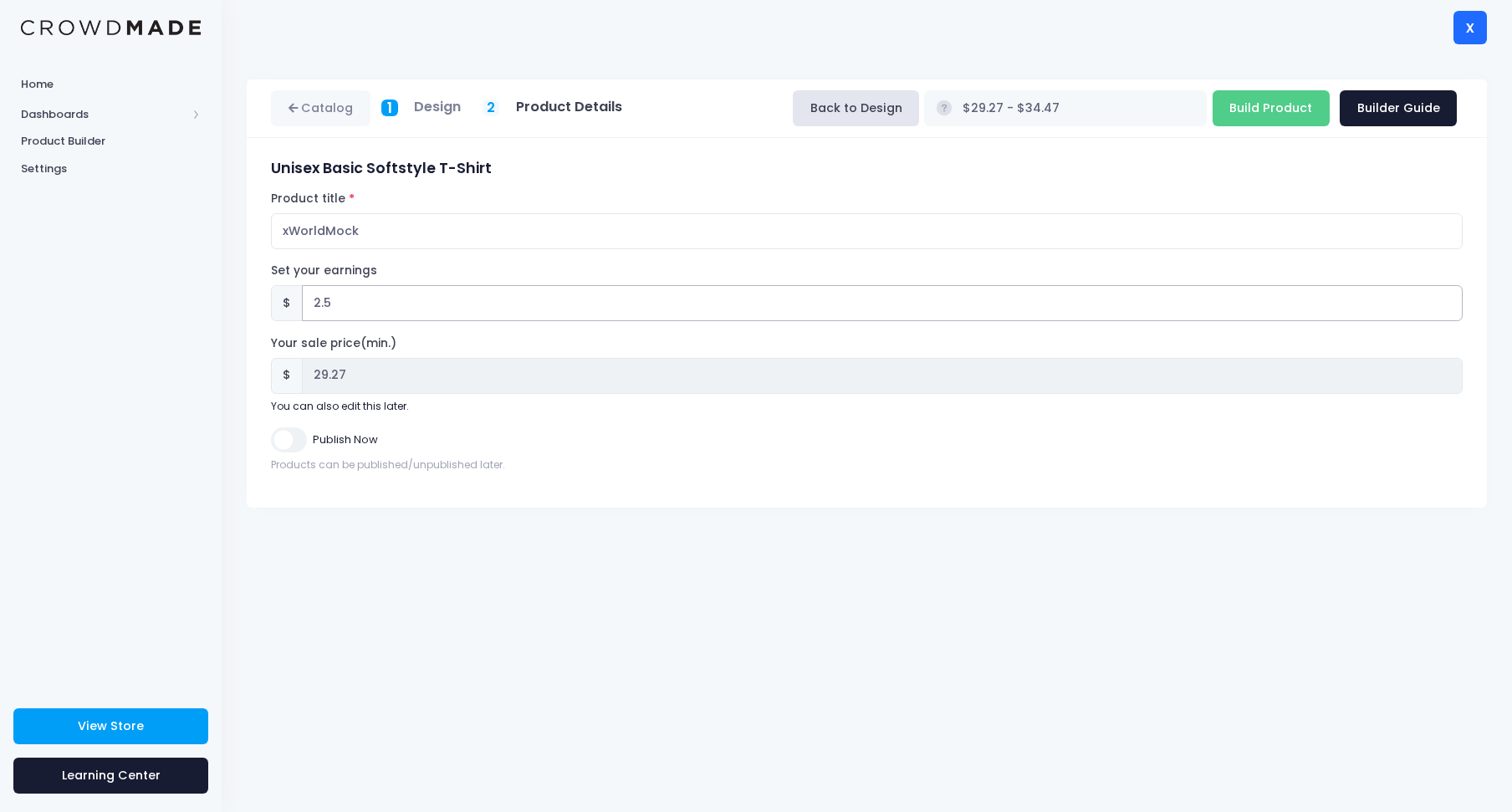
type input "29.77"
type input "2"
type input "$29.27 - $34.47"
type input "29.27"
type input "2.6"
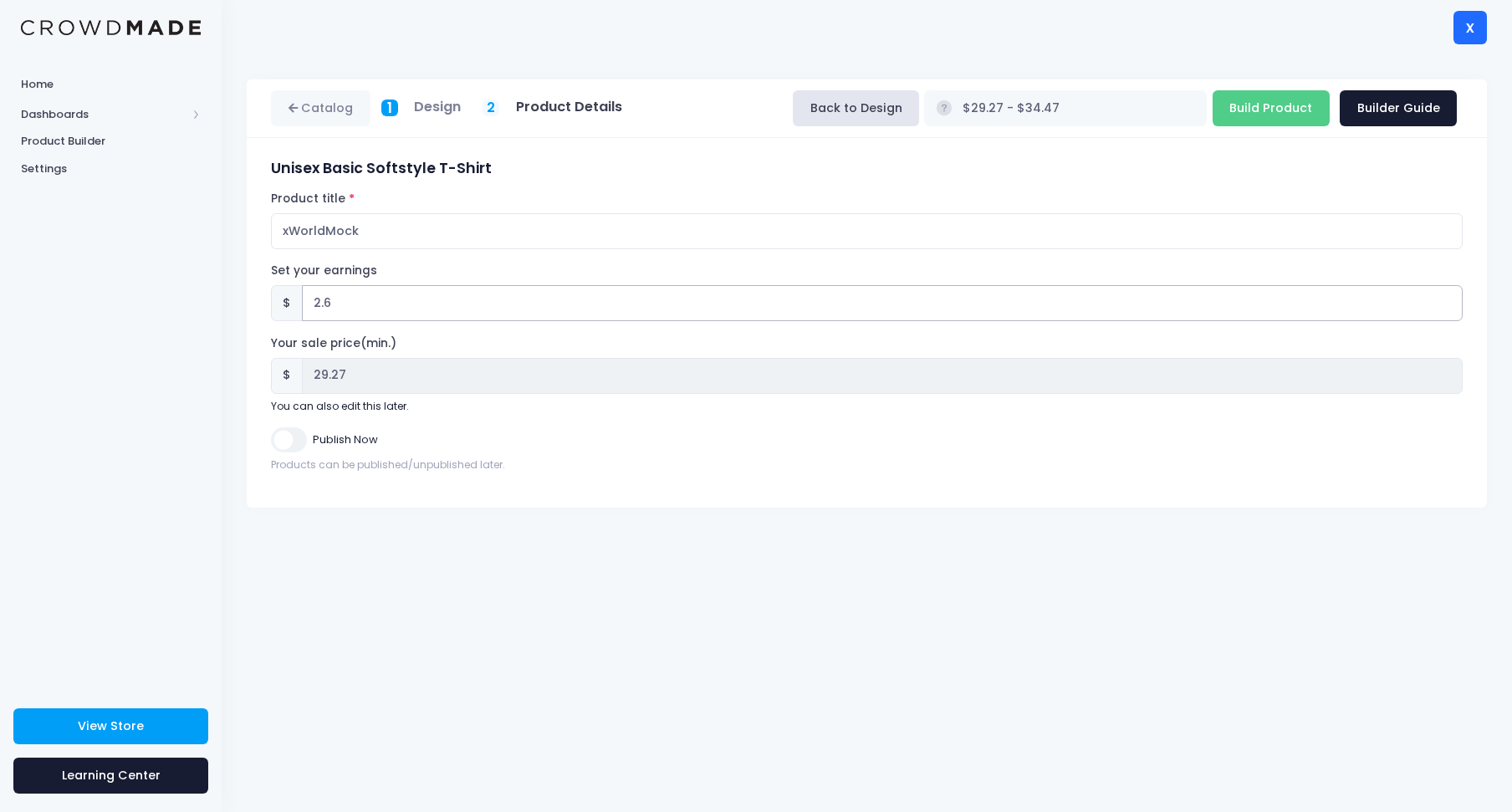
type input "$29.87 - $35.07"
type input "29.87"
type input "2"
type input "$29.27 - $34.47"
type input "29.27"
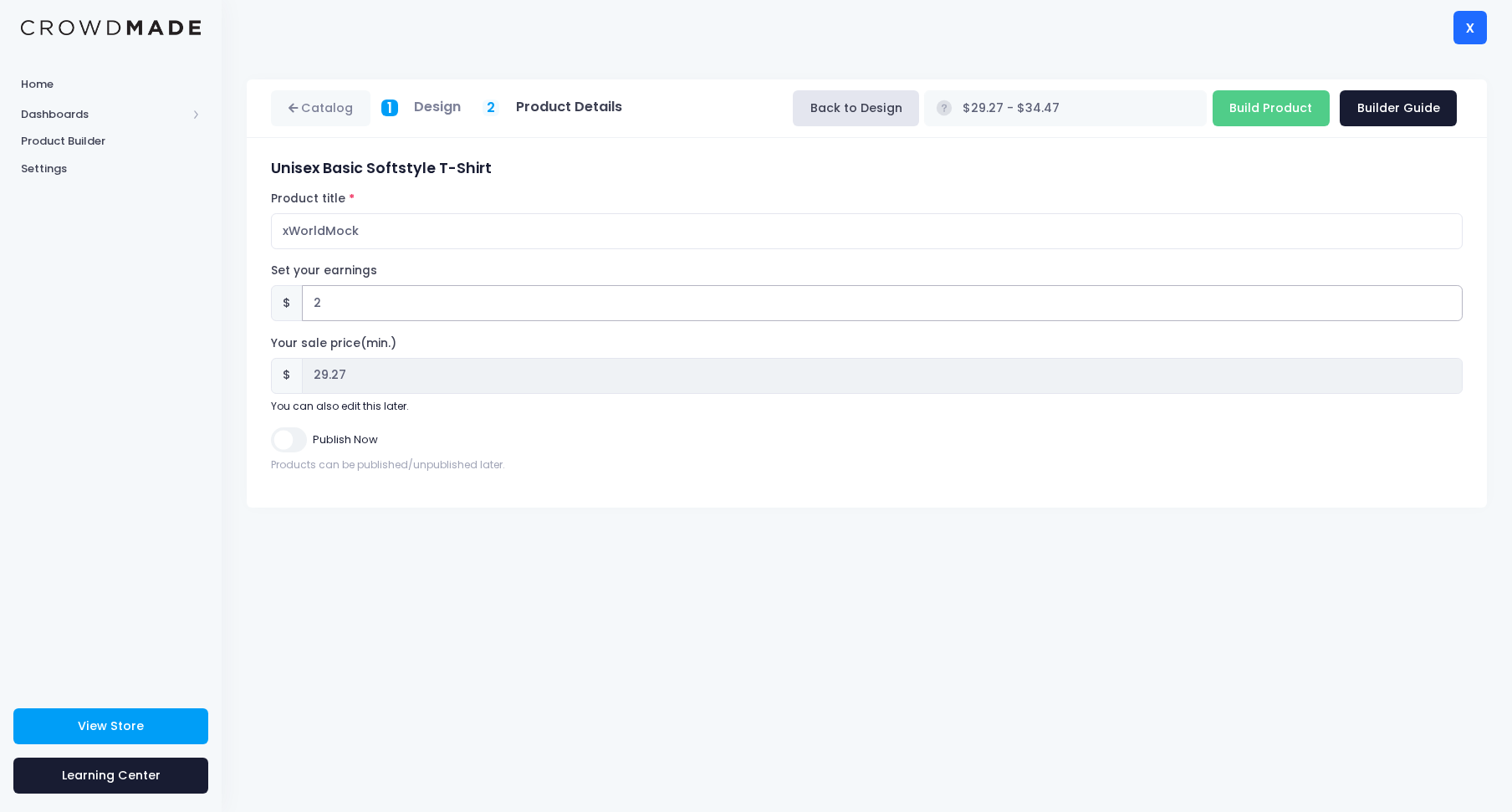
type input "2.7"
type input "$29.97 - $35.17"
type input "29.97"
type input "2.72"
type input "$29.99 - $35.19"
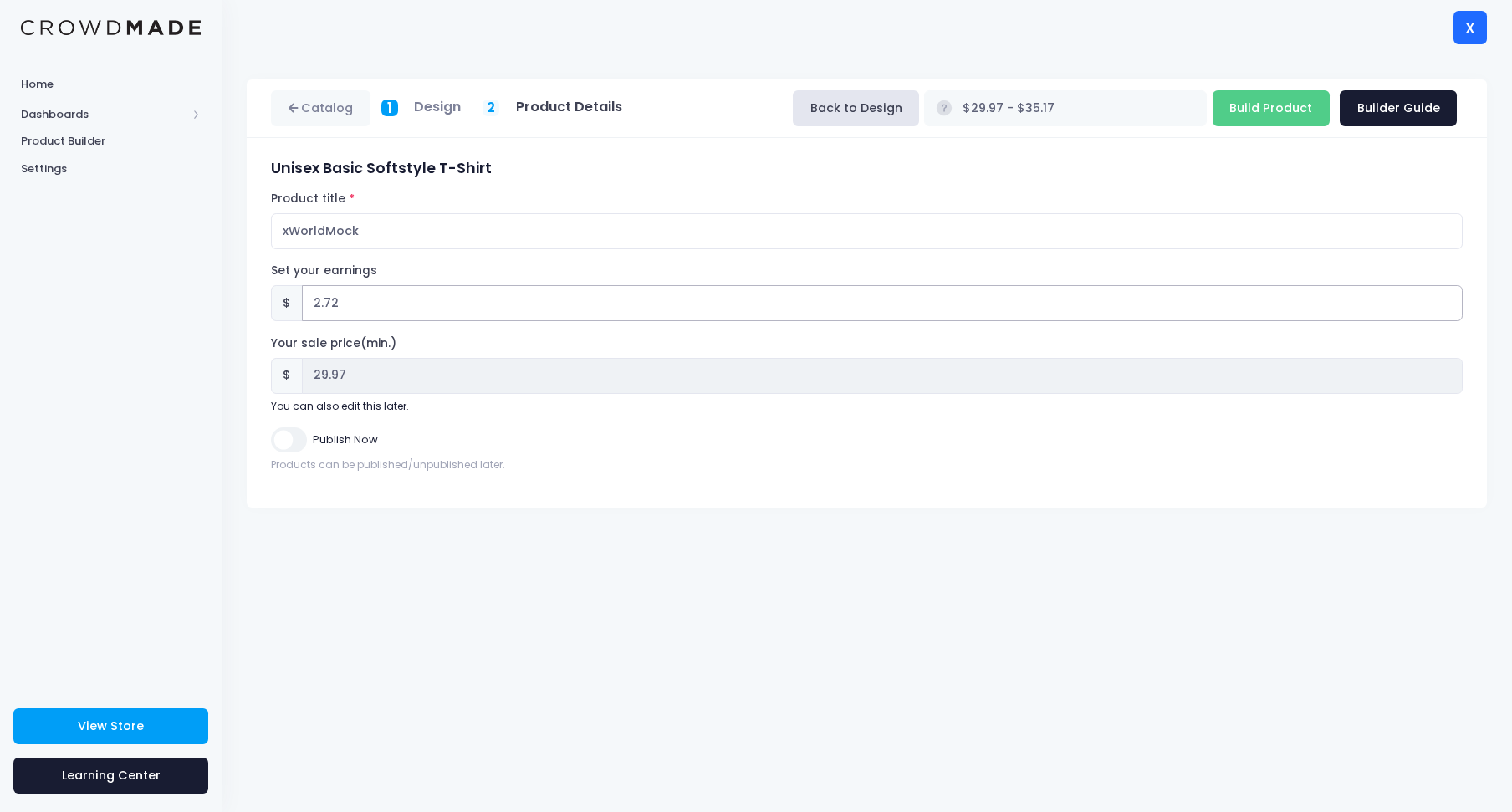
type input "29.99"
type input "2.73"
type input "$30.00 - $35.20"
type input "30.00"
type input "2.73"
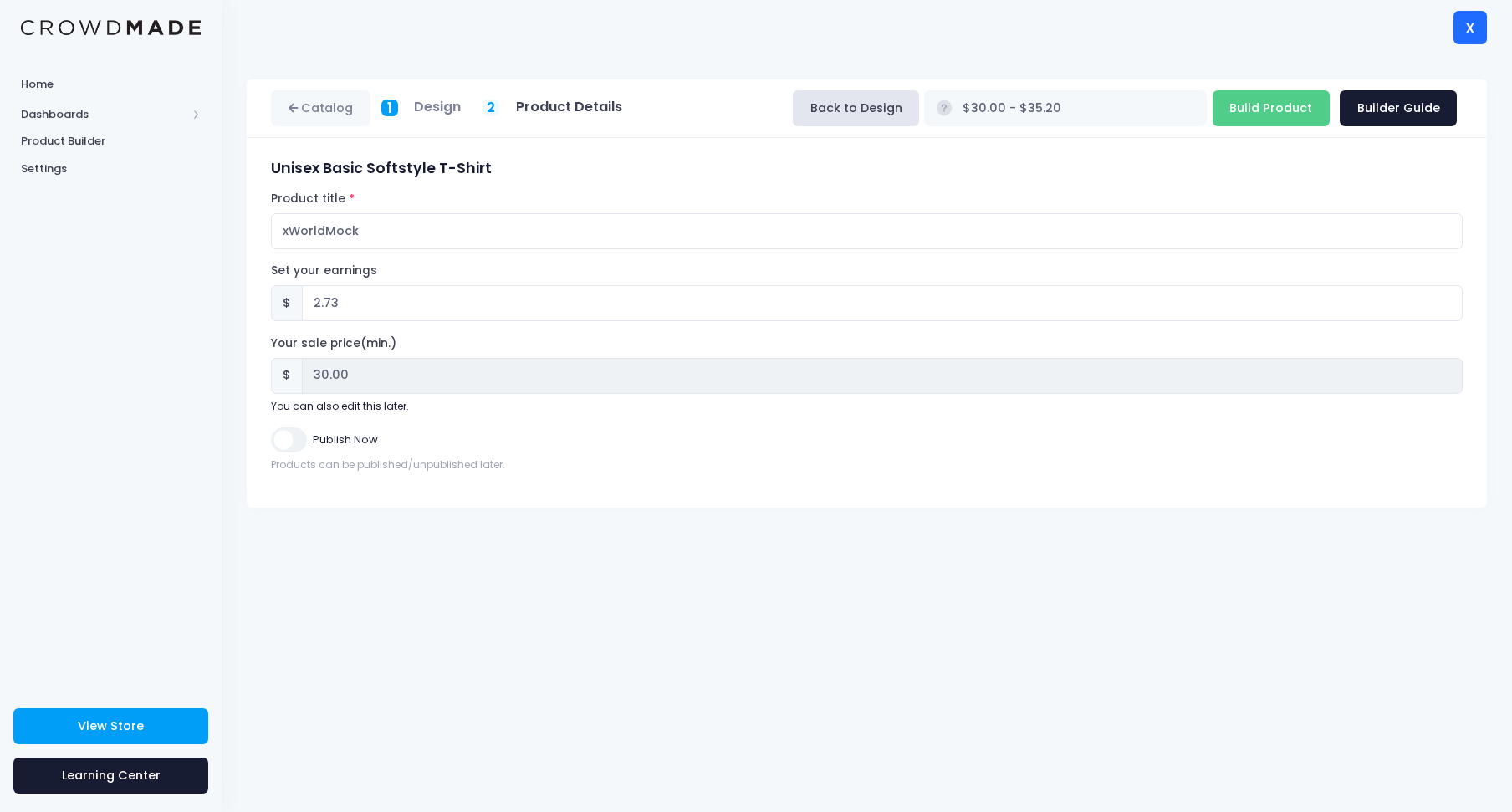
click at [591, 660] on div "Catalog 1 Design 2 Product Details" at bounding box center [867, 433] width 1290 height 758
click at [290, 109] on icon at bounding box center [295, 109] width 14 height 0
click at [1461, 31] on div "x" at bounding box center [1470, 27] width 33 height 33
click at [1349, 563] on div "Catalog 1 Design 2 Product Details" at bounding box center [867, 433] width 1290 height 758
click at [1484, 38] on div "x" at bounding box center [1470, 27] width 33 height 33
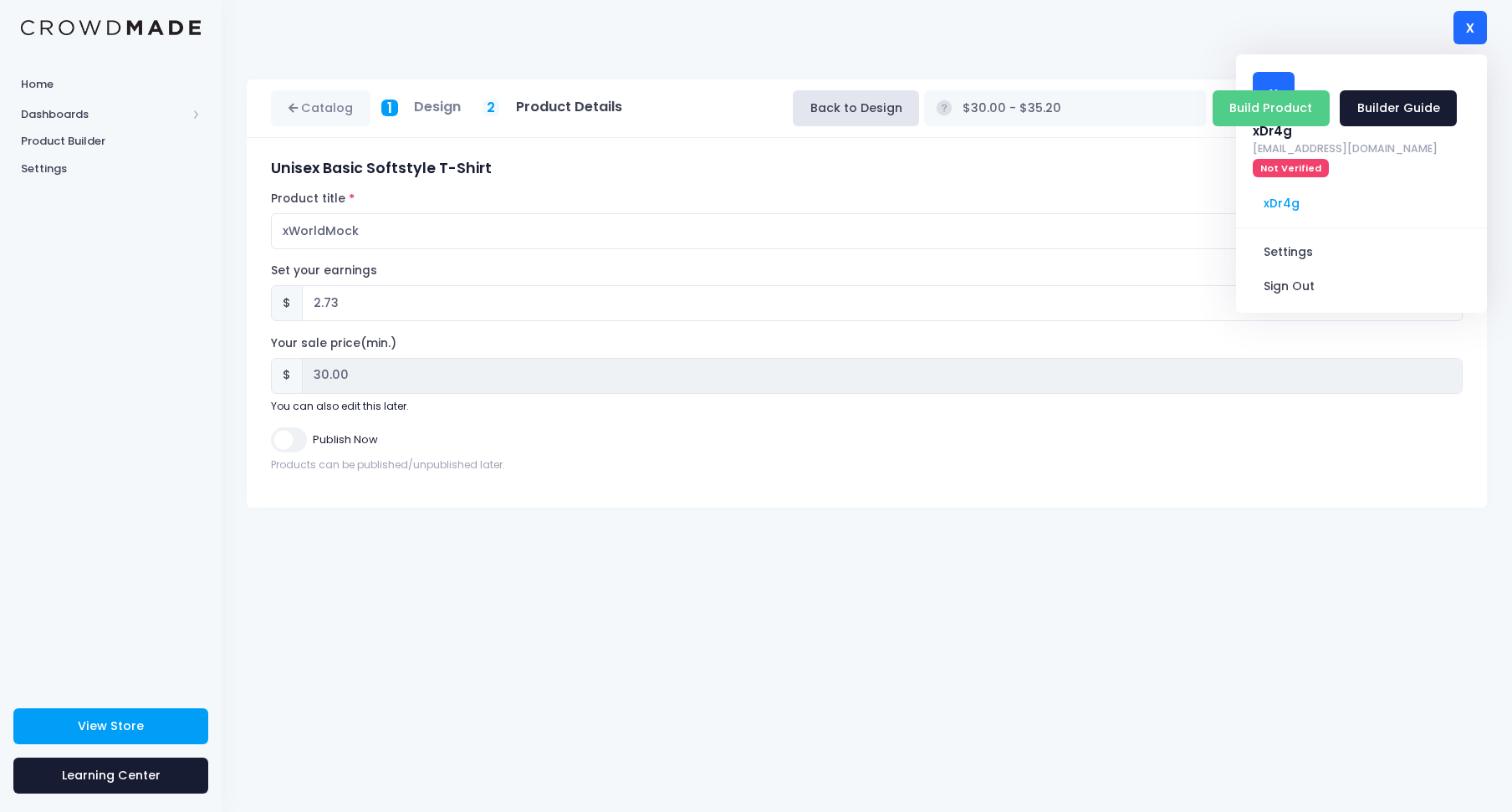
click at [1240, 557] on div "Catalog 1 Design 2 Product Details" at bounding box center [867, 433] width 1290 height 758
click at [392, 486] on div "Unisex Basic Softstyle T-Shirt Product title xWorldMock Set your earnings $ 2.7…" at bounding box center [867, 322] width 1208 height 326
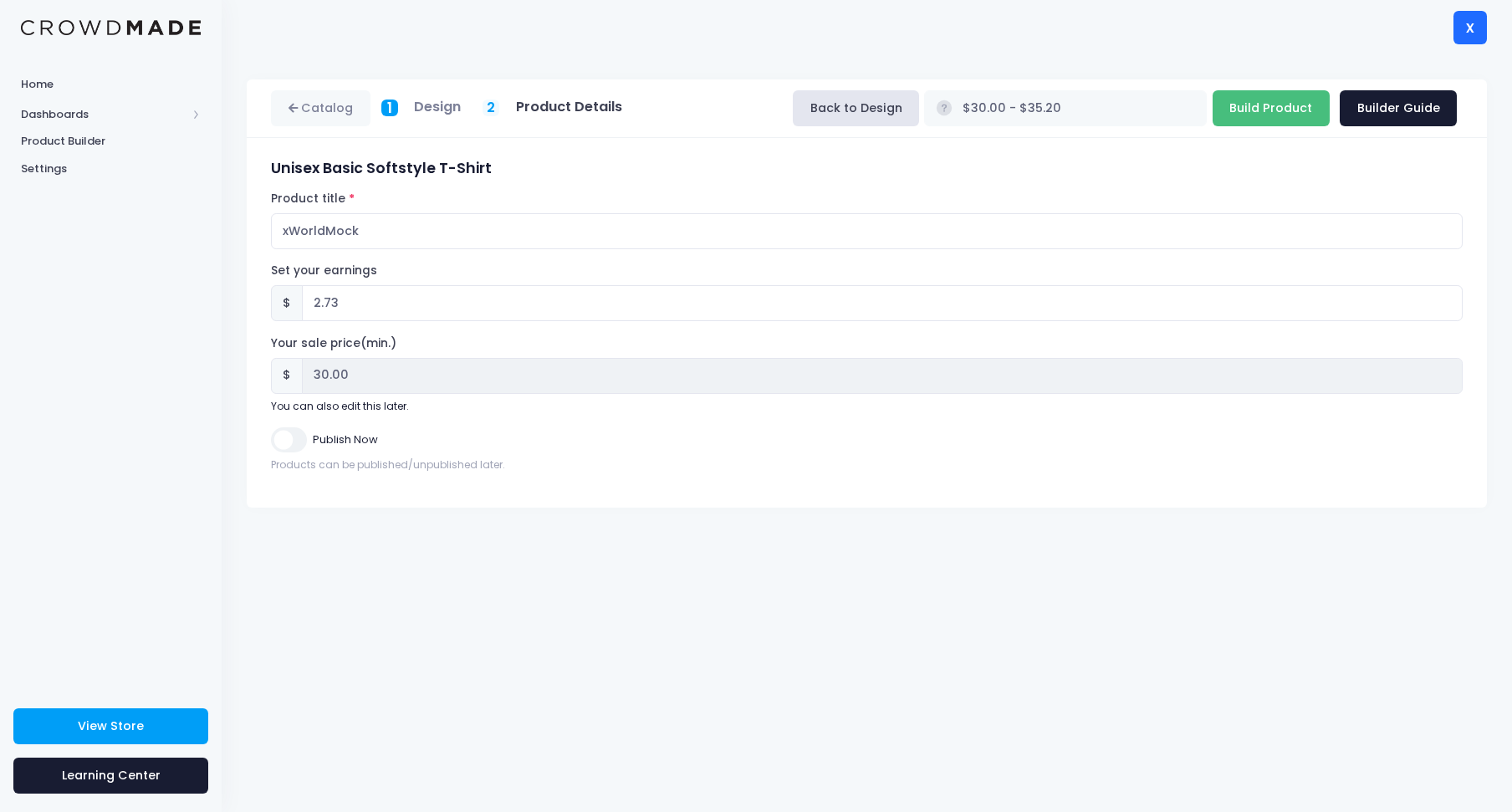
click at [1306, 107] on input "Build Product" at bounding box center [1271, 108] width 117 height 36
type input "Building product..."
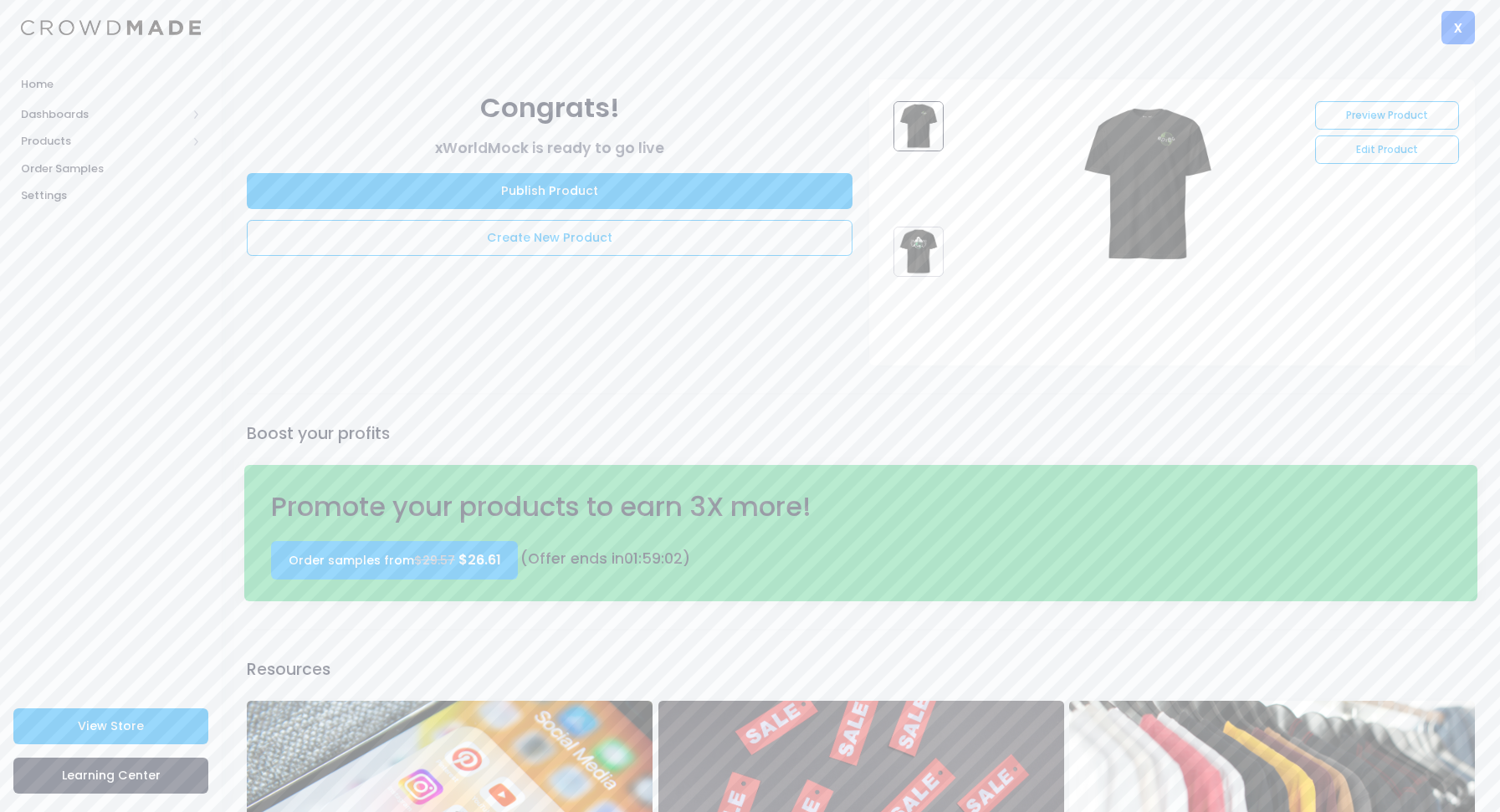
click at [917, 251] on img at bounding box center [918, 251] width 50 height 50
click at [915, 116] on img at bounding box center [918, 125] width 50 height 50
click at [1358, 157] on link "Edit Product" at bounding box center [1386, 150] width 143 height 28
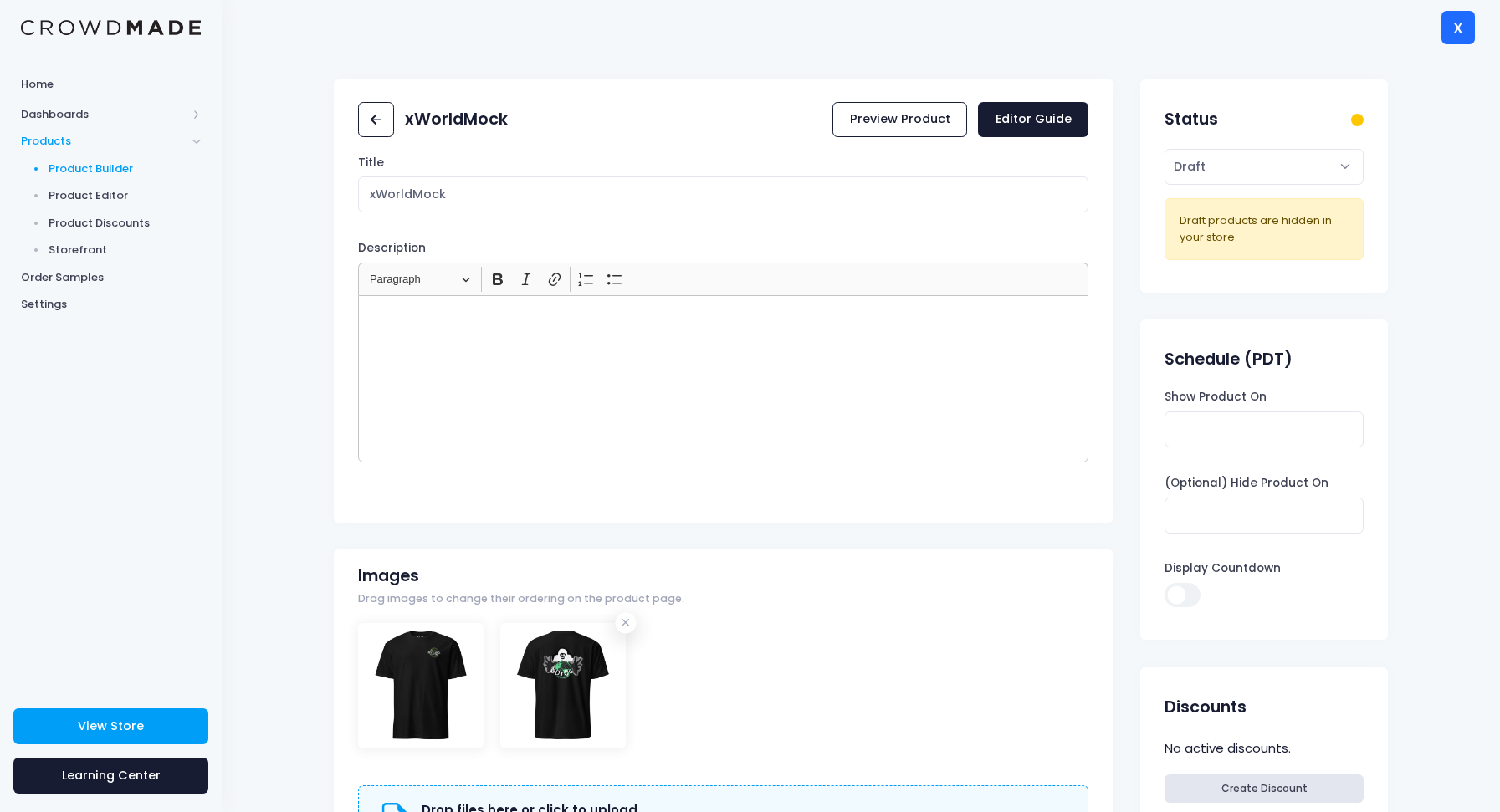
click at [114, 171] on span "Product Builder" at bounding box center [125, 168] width 153 height 17
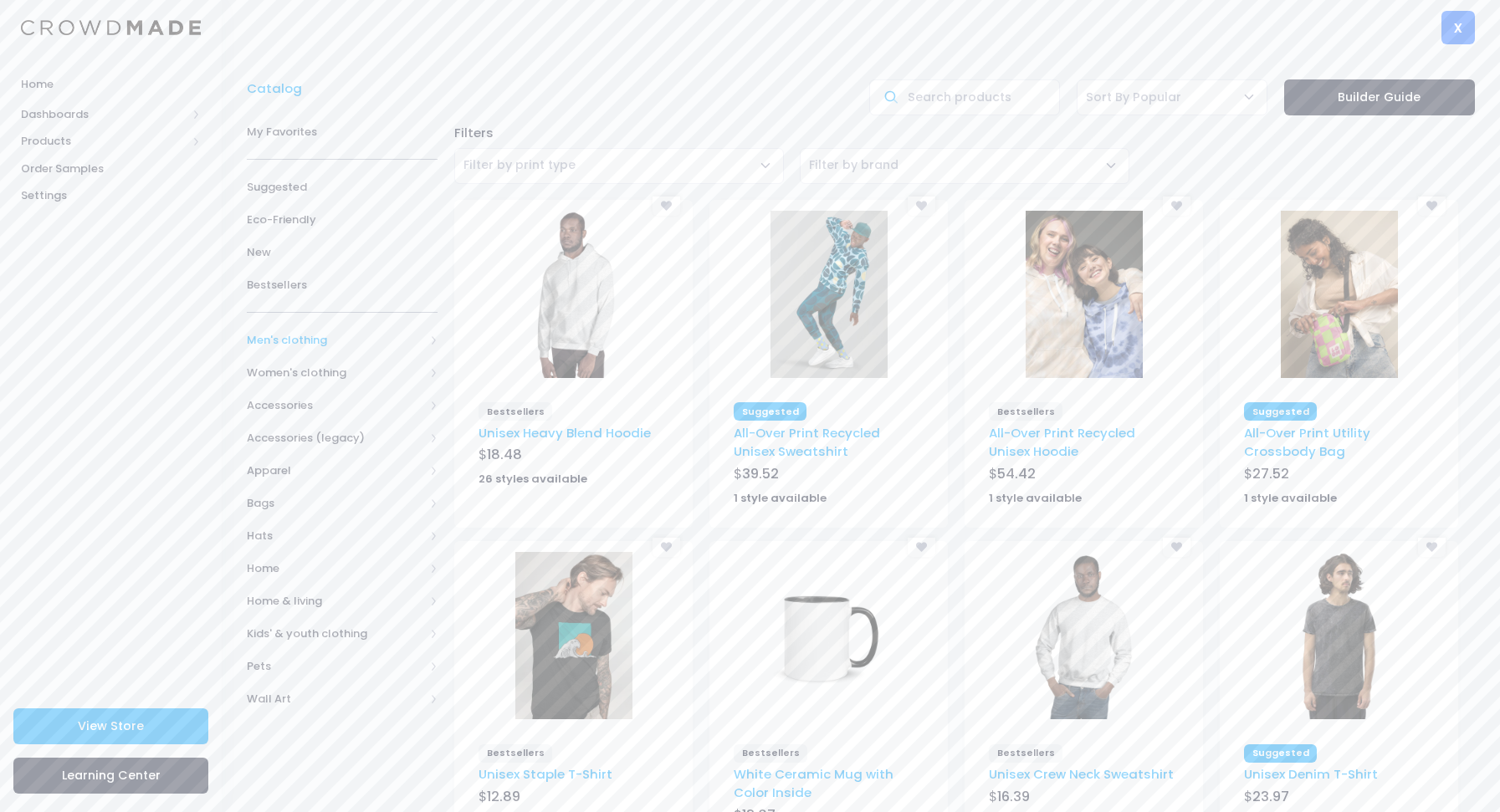
click at [432, 338] on span at bounding box center [433, 339] width 9 height 9
click at [312, 338] on span "Men's clothing" at bounding box center [335, 339] width 177 height 17
click at [314, 340] on span "Men's clothing" at bounding box center [335, 339] width 177 height 17
click at [343, 487] on span "All shirts" at bounding box center [339, 486] width 130 height 17
click at [338, 524] on span "All shirts" at bounding box center [348, 519] width 136 height 17
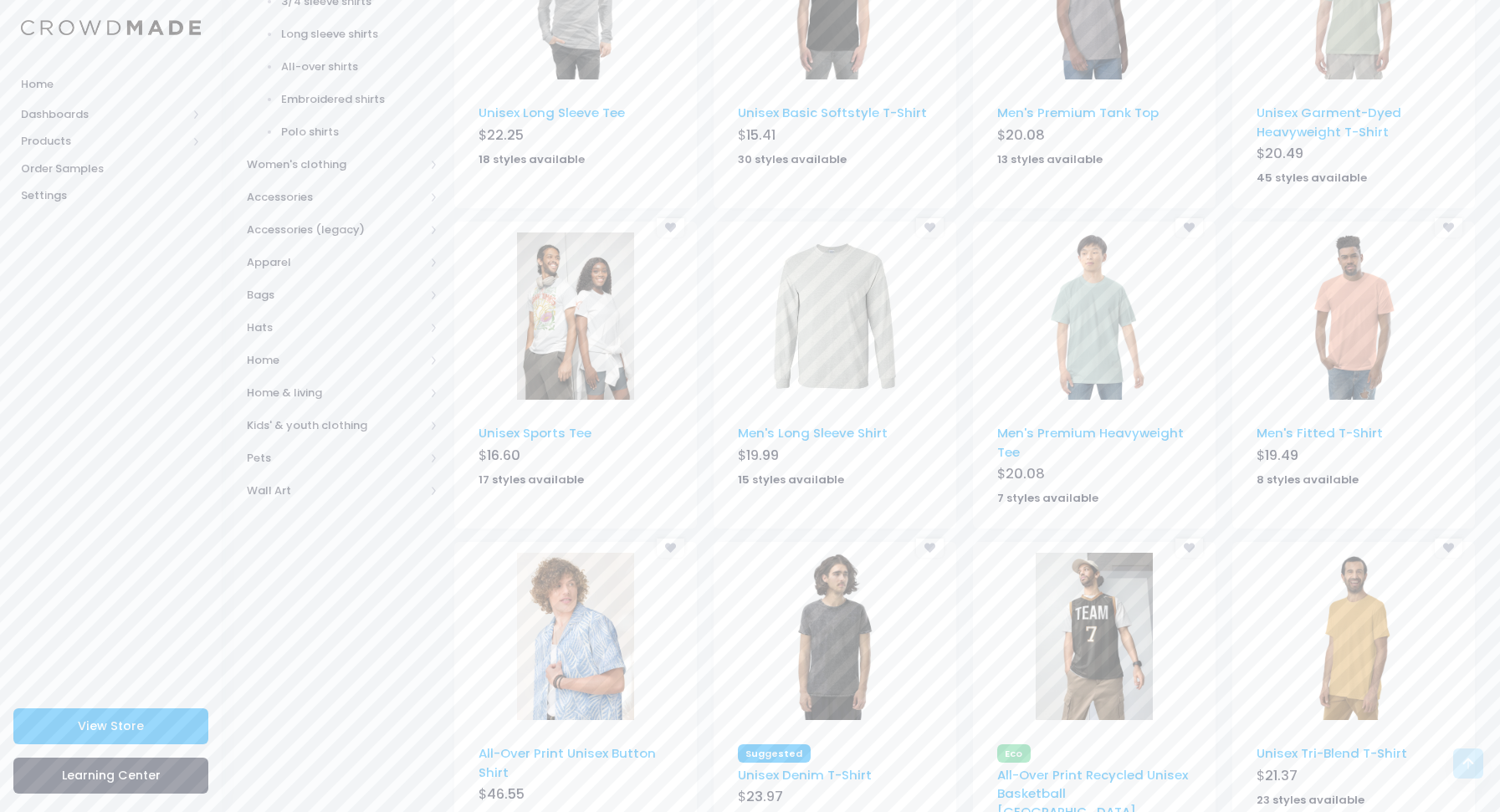
scroll to position [777, 0]
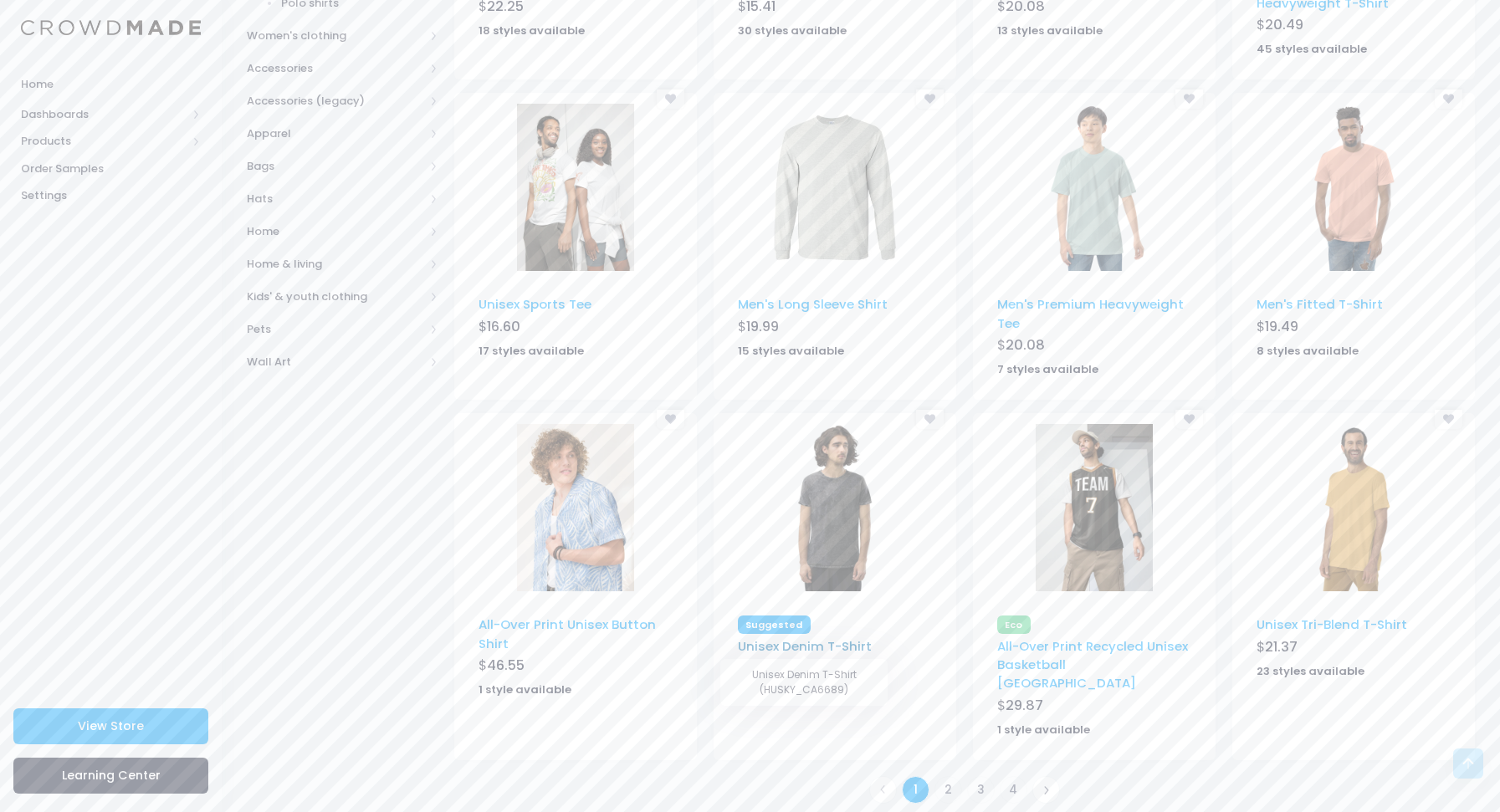
click at [847, 649] on link "Unisex Denim T-Shirt" at bounding box center [804, 646] width 134 height 18
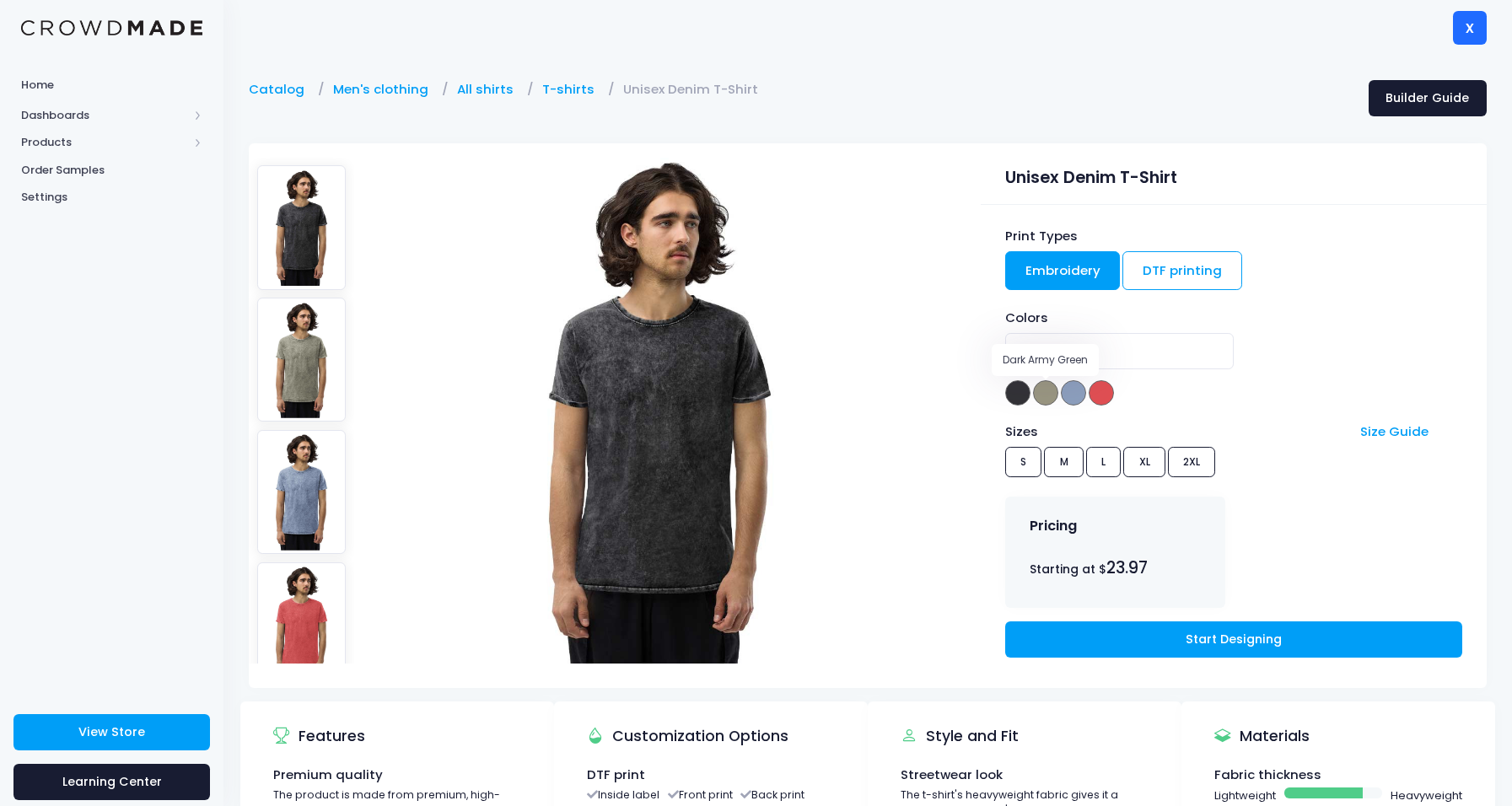
click at [1049, 388] on span at bounding box center [1045, 394] width 26 height 26
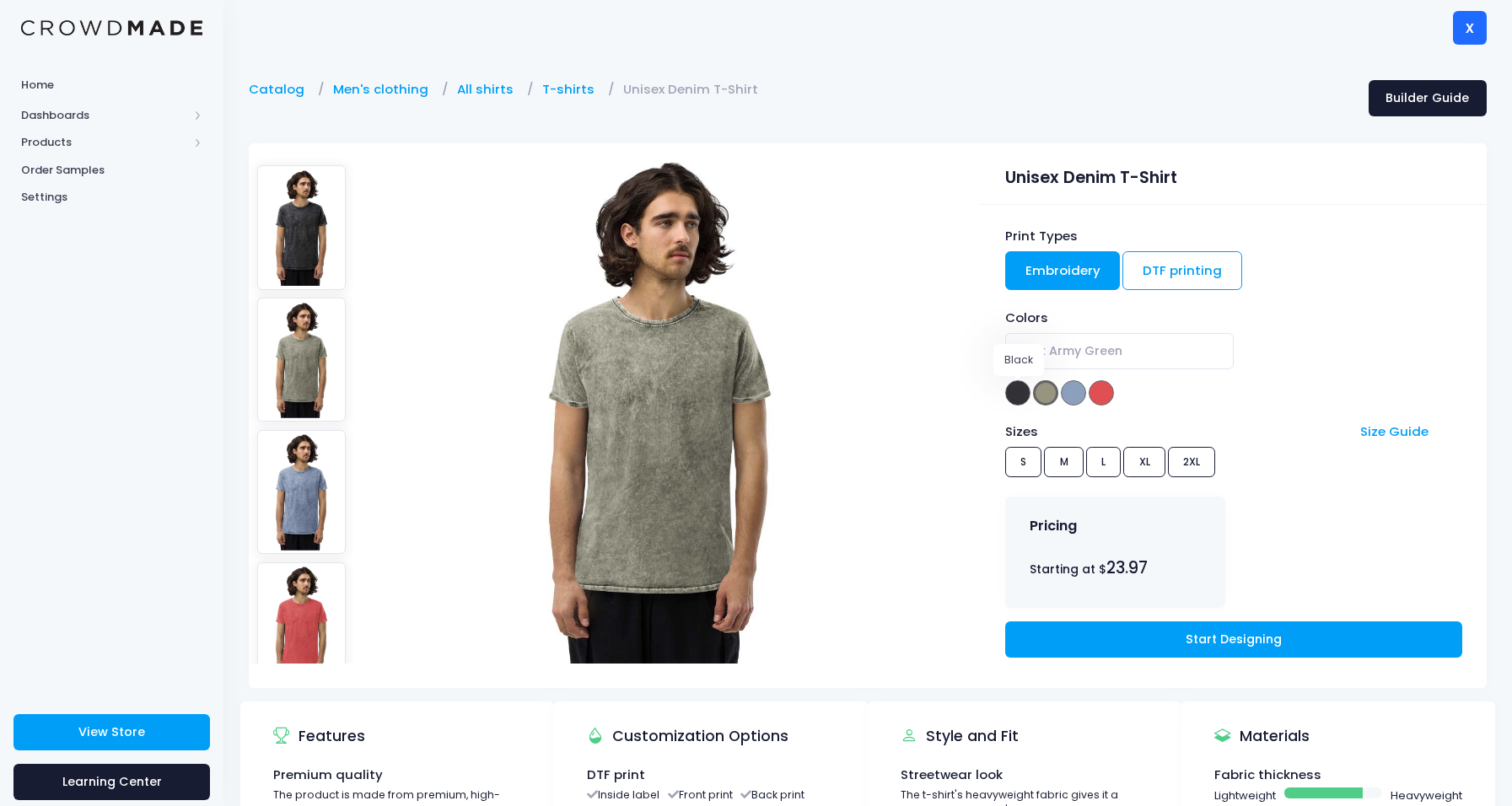
click at [1017, 393] on span at bounding box center [1018, 394] width 26 height 26
select select "Black"
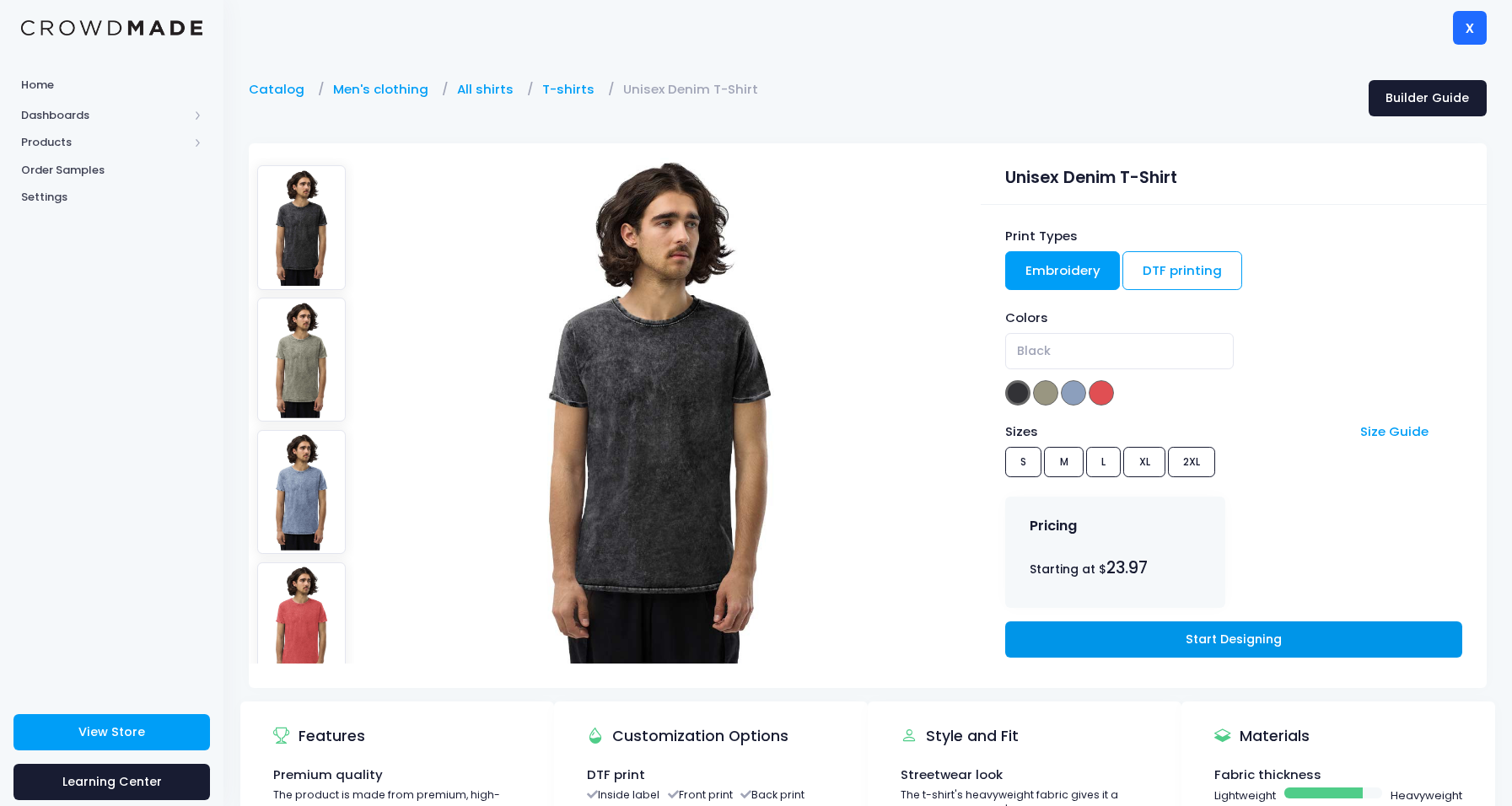
click at [1245, 651] on link "Start Designing" at bounding box center [1233, 639] width 457 height 37
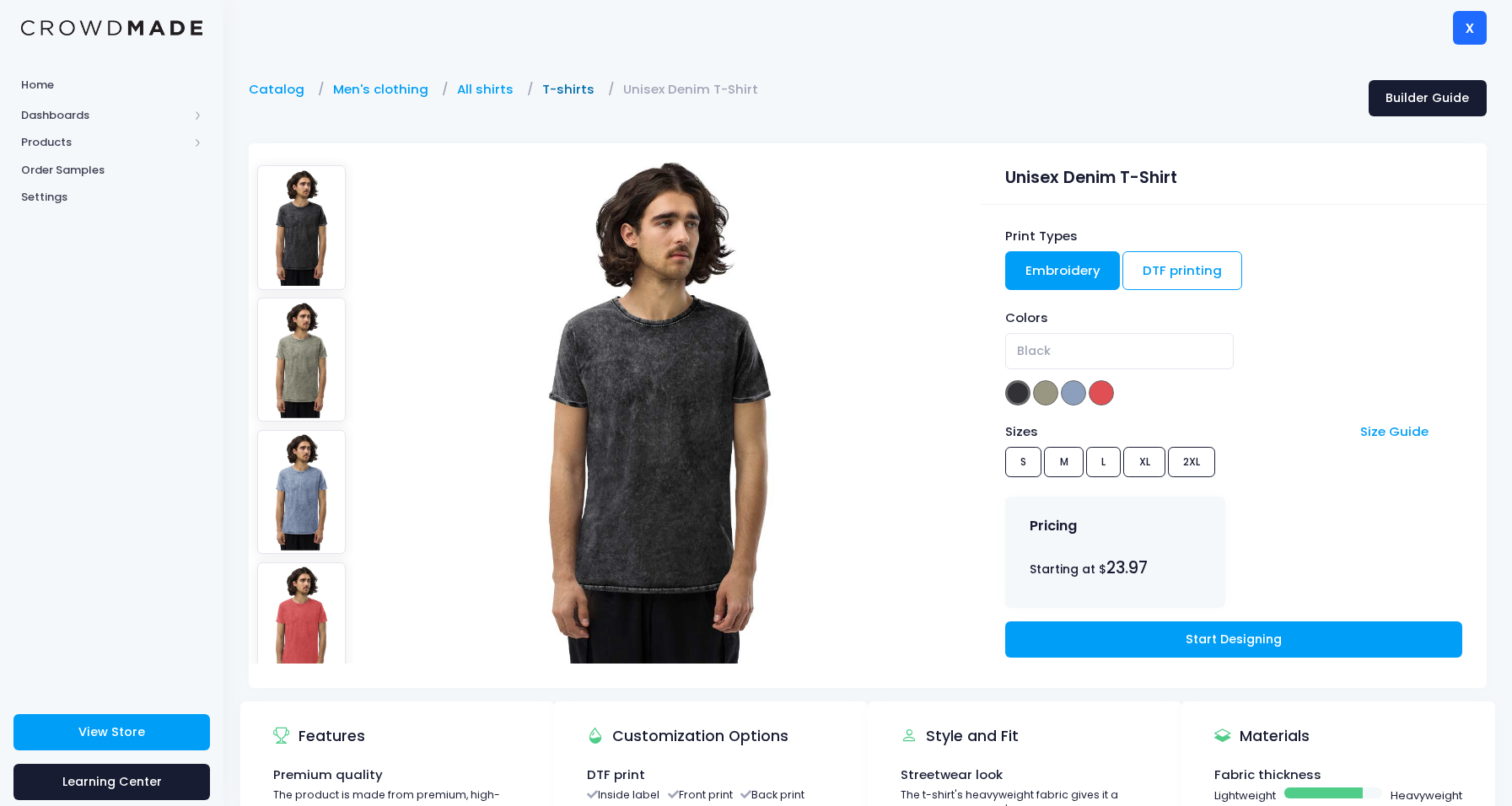
click at [548, 82] on link "T-shirts" at bounding box center [573, 89] width 61 height 19
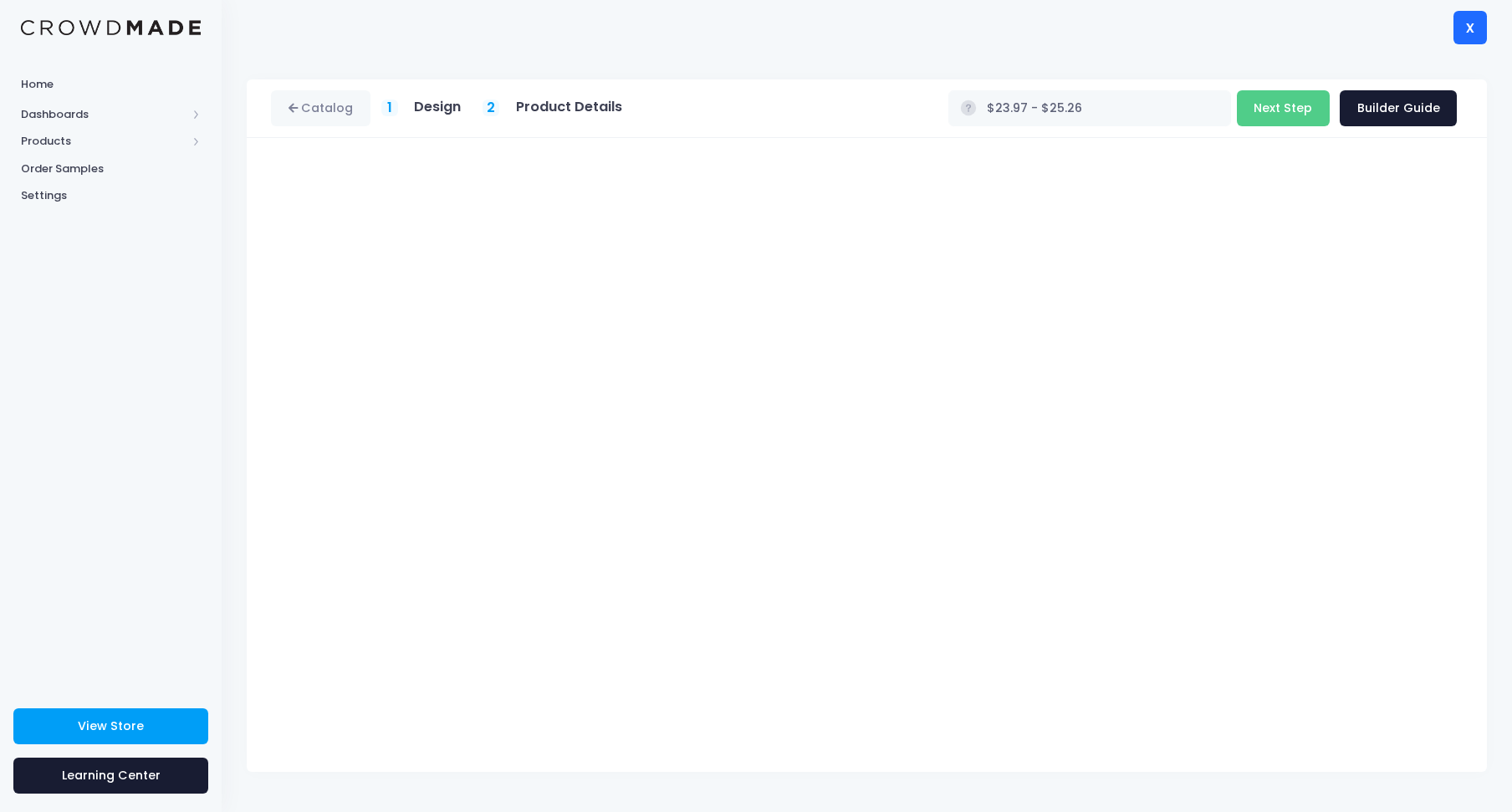
type input "$24.67 - $25.96"
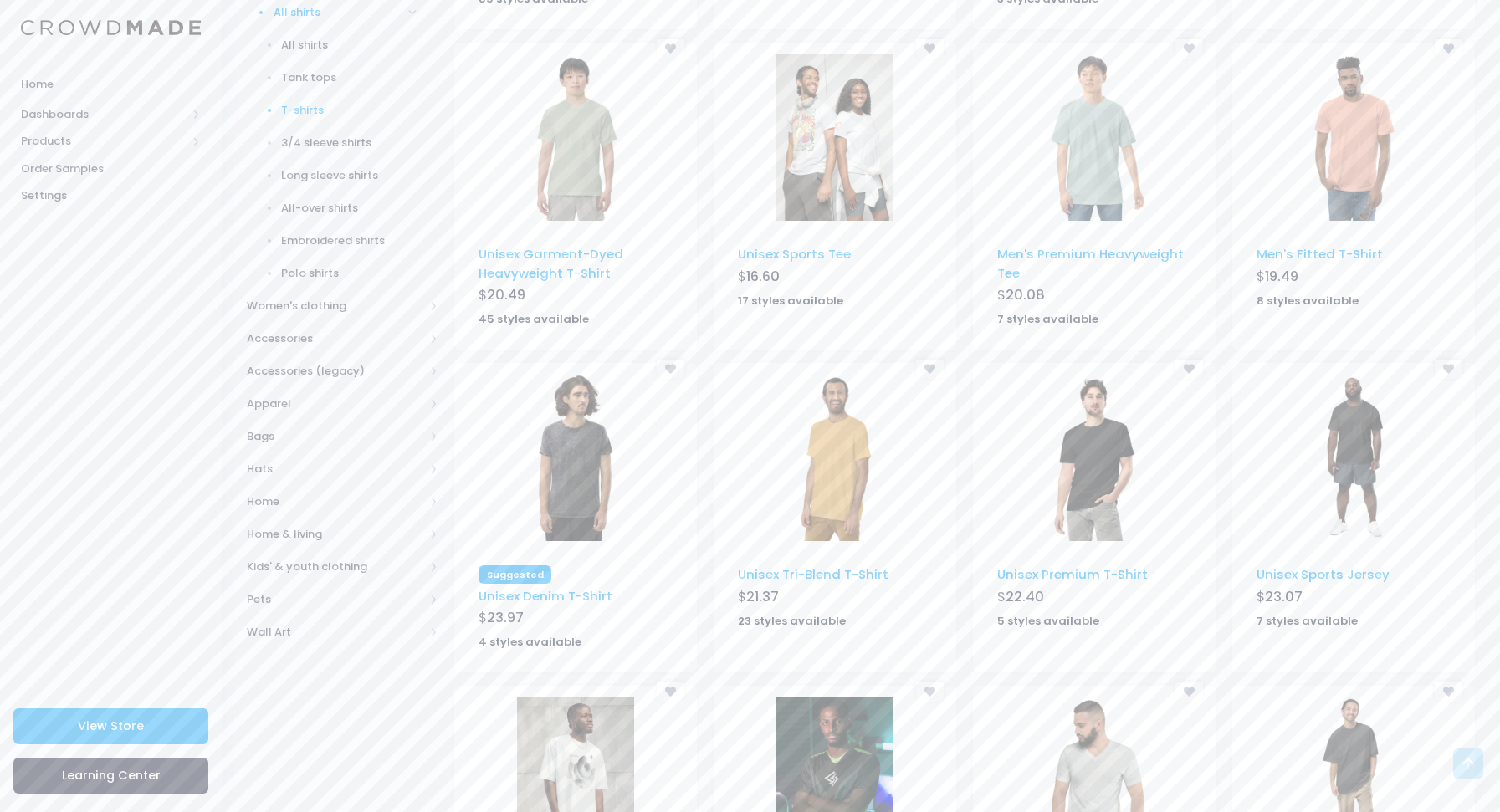
scroll to position [780, 0]
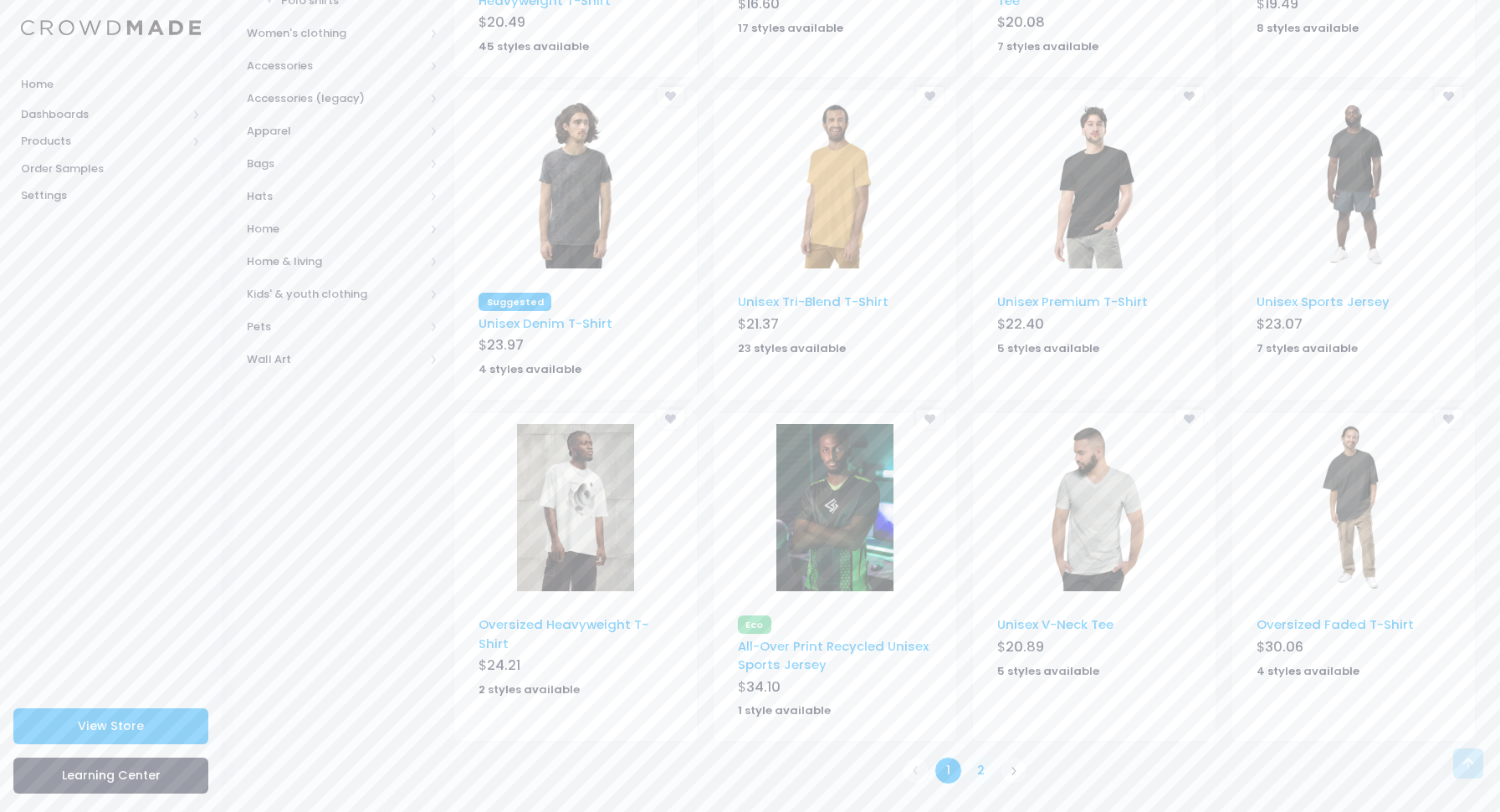
click at [980, 771] on link "2" at bounding box center [980, 771] width 27 height 27
